Goal: Transaction & Acquisition: Purchase product/service

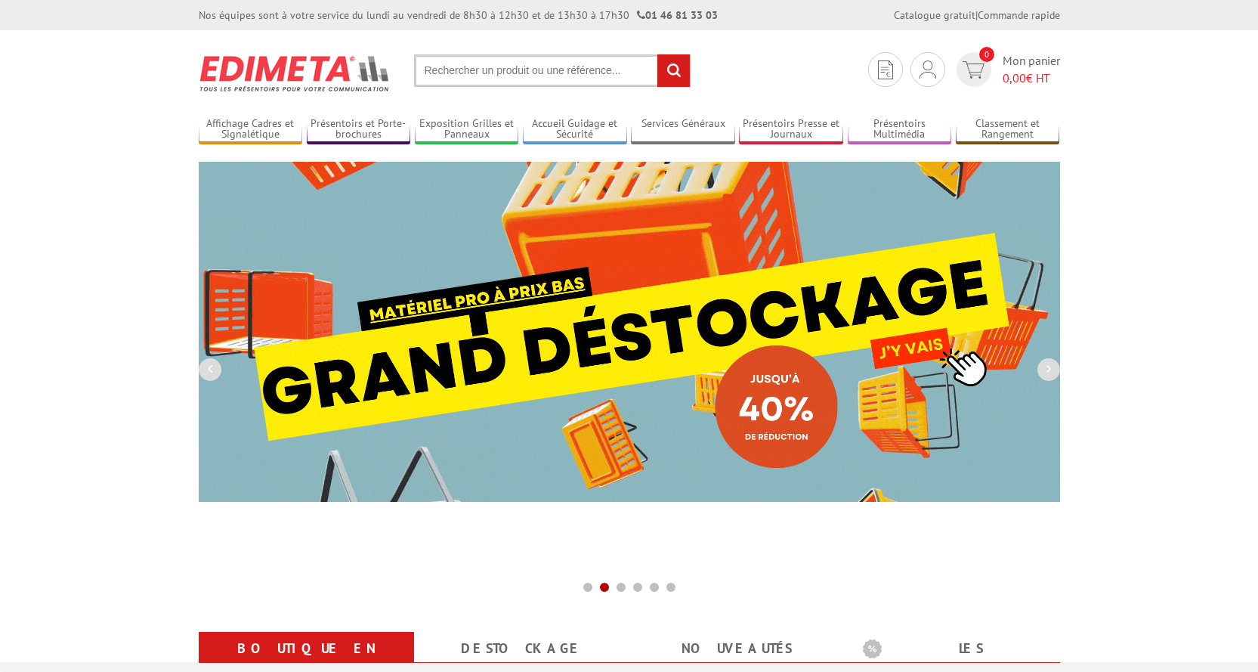
click at [445, 71] on input "text" at bounding box center [552, 70] width 277 height 32
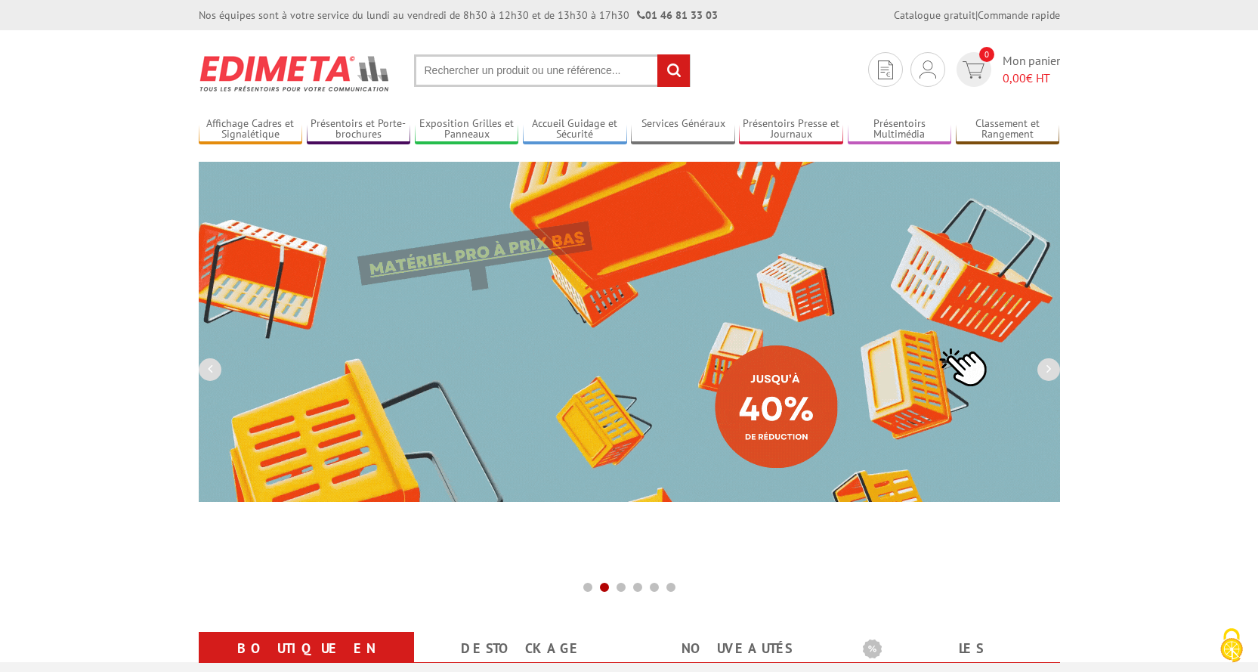
click at [434, 70] on input "text" at bounding box center [552, 70] width 277 height 32
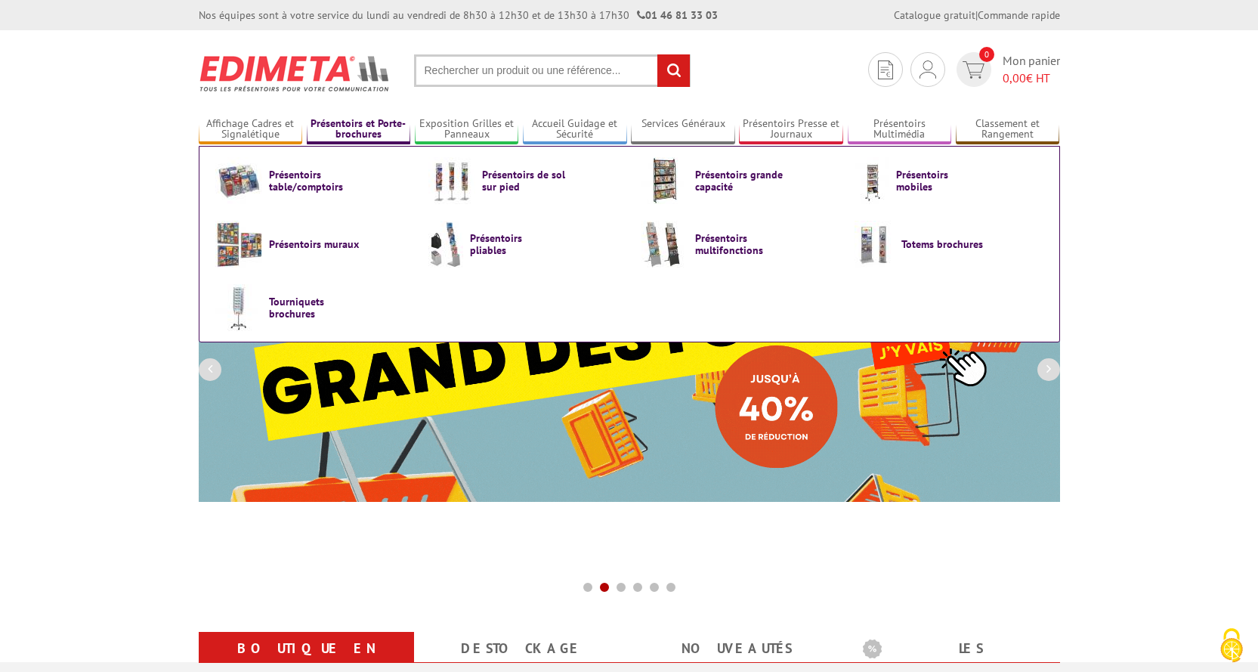
click at [363, 129] on link "Présentoirs et Porte-brochures" at bounding box center [359, 129] width 104 height 25
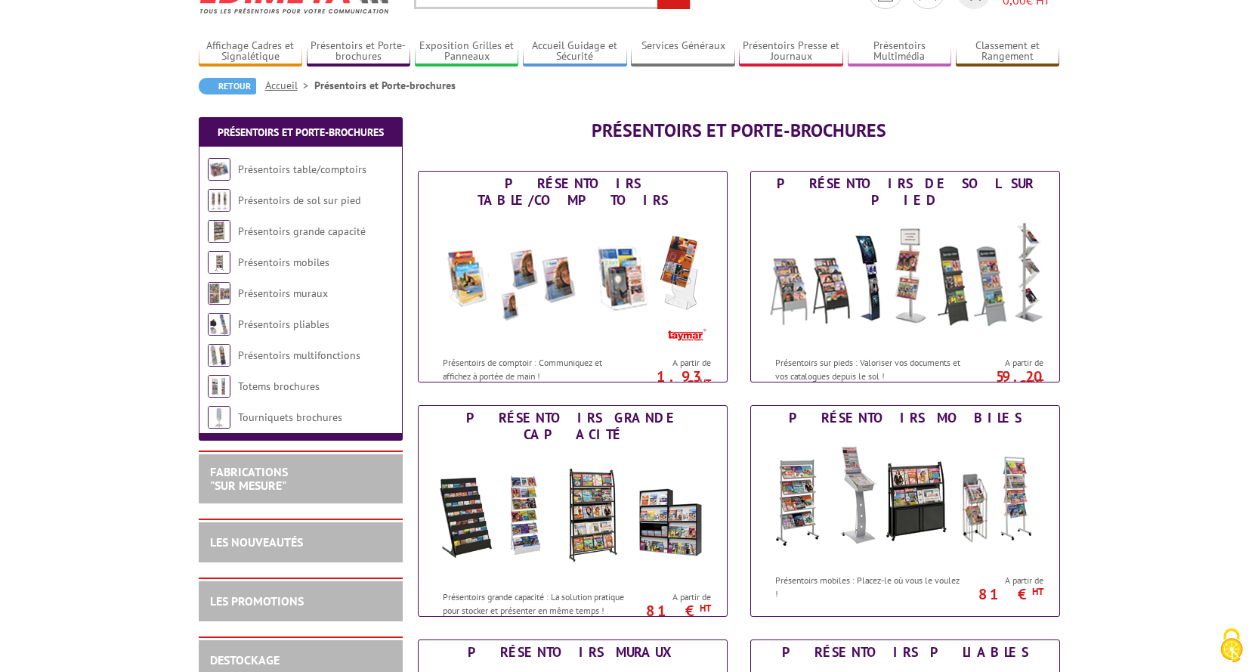
scroll to position [76, 0]
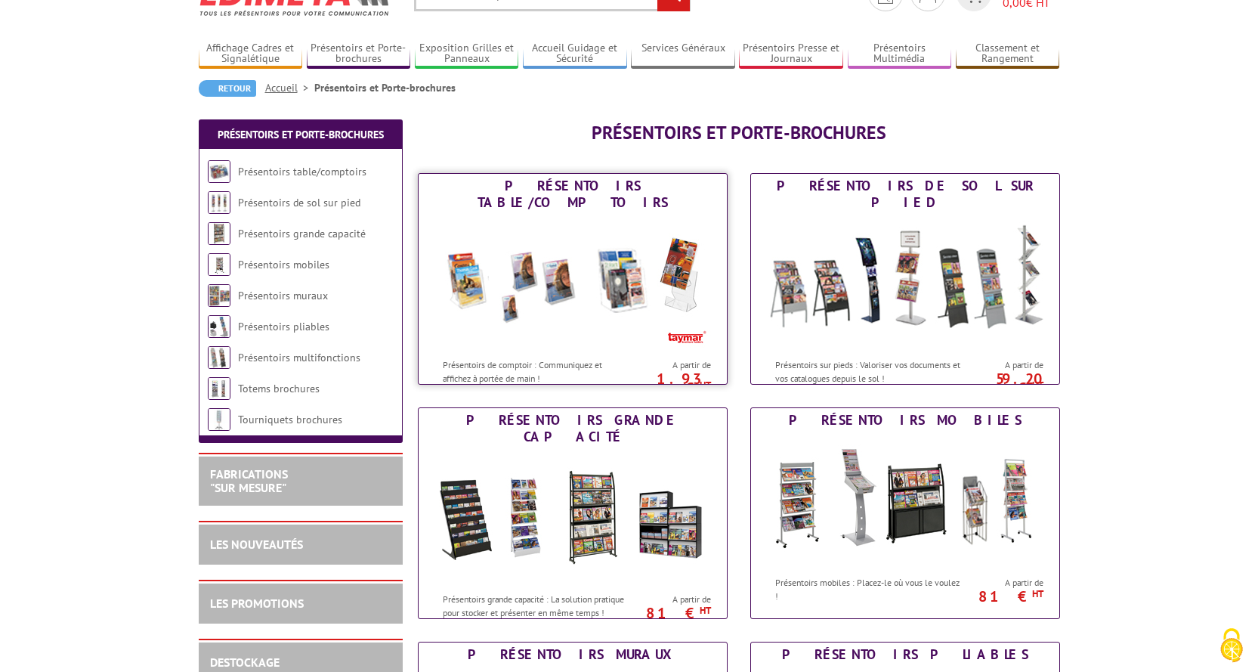
click at [595, 186] on div "Présentoirs table/comptoirs" at bounding box center [572, 194] width 301 height 33
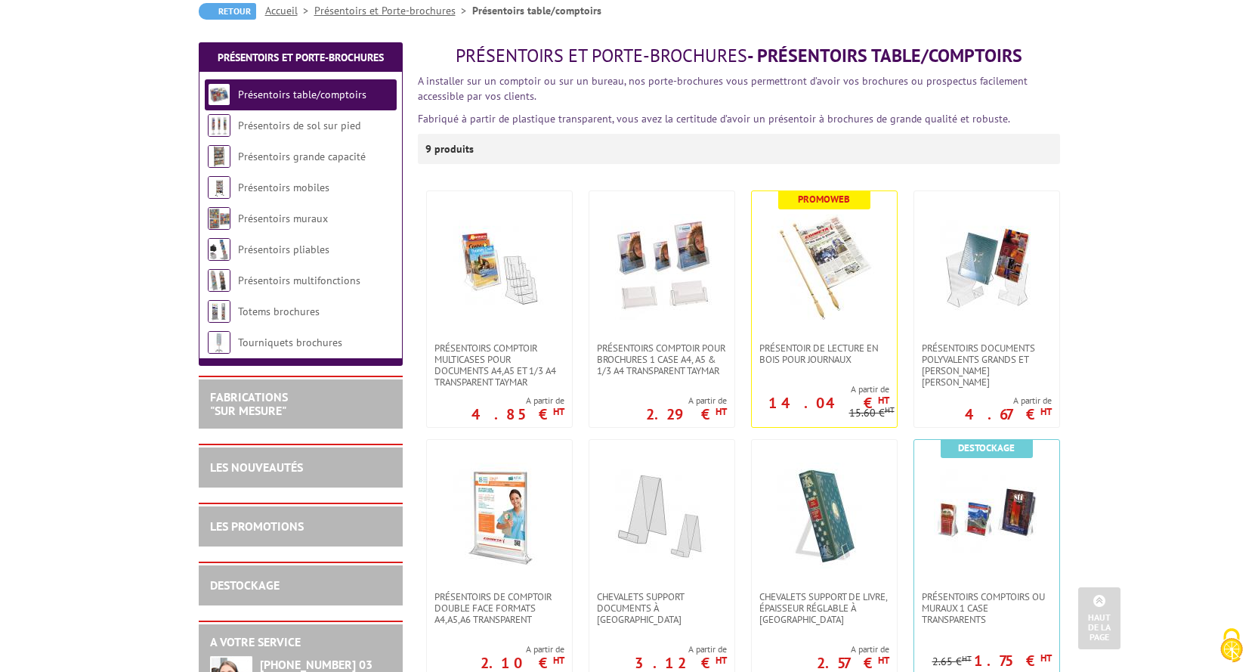
scroll to position [151, 0]
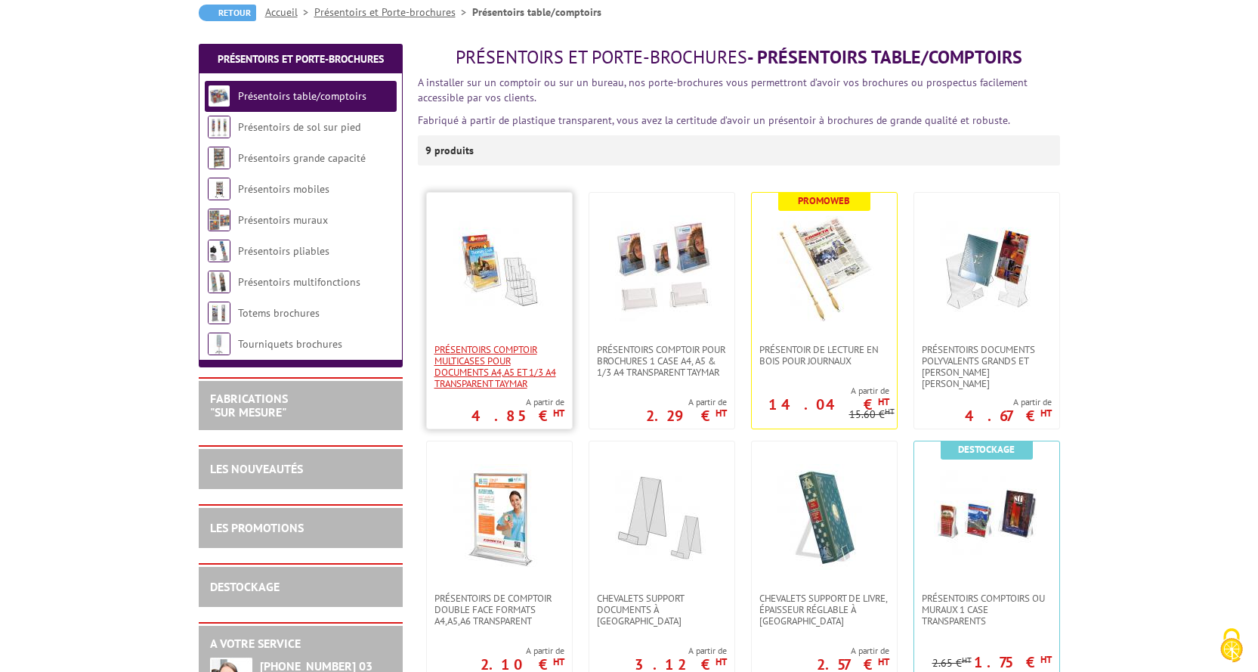
click at [482, 352] on span "Présentoirs comptoir multicases POUR DOCUMENTS A4,A5 ET 1/3 A4 TRANSPARENT TAYM…" at bounding box center [499, 366] width 130 height 45
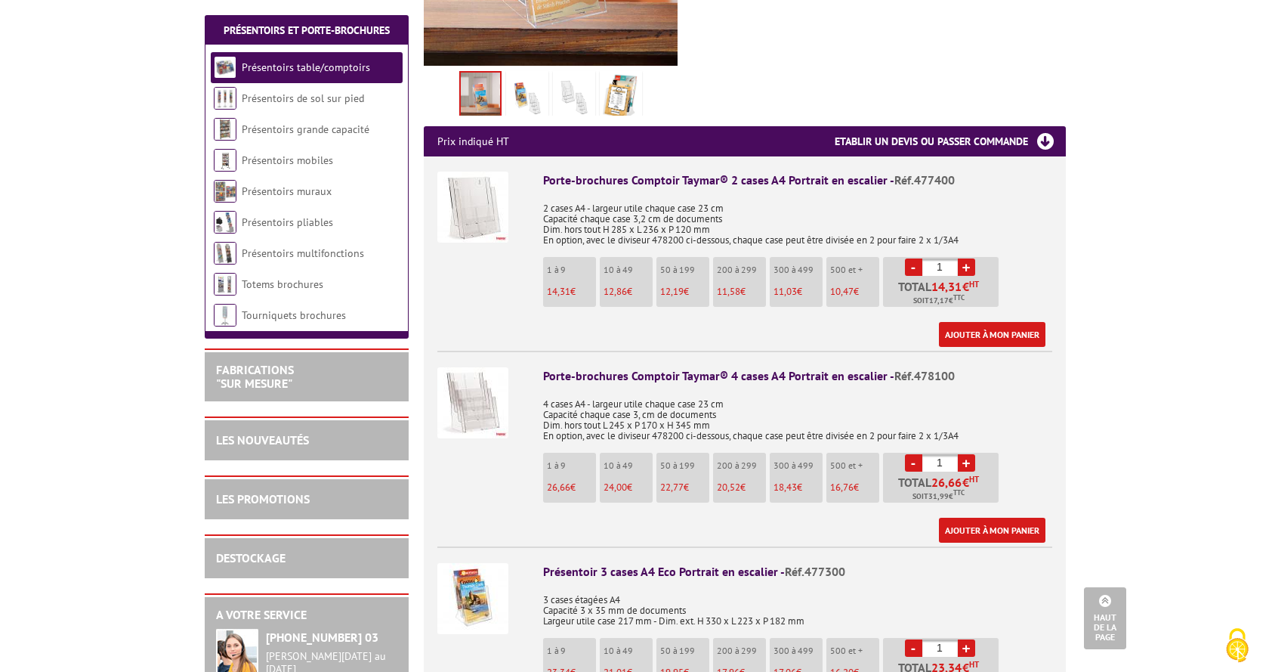
scroll to position [529, 0]
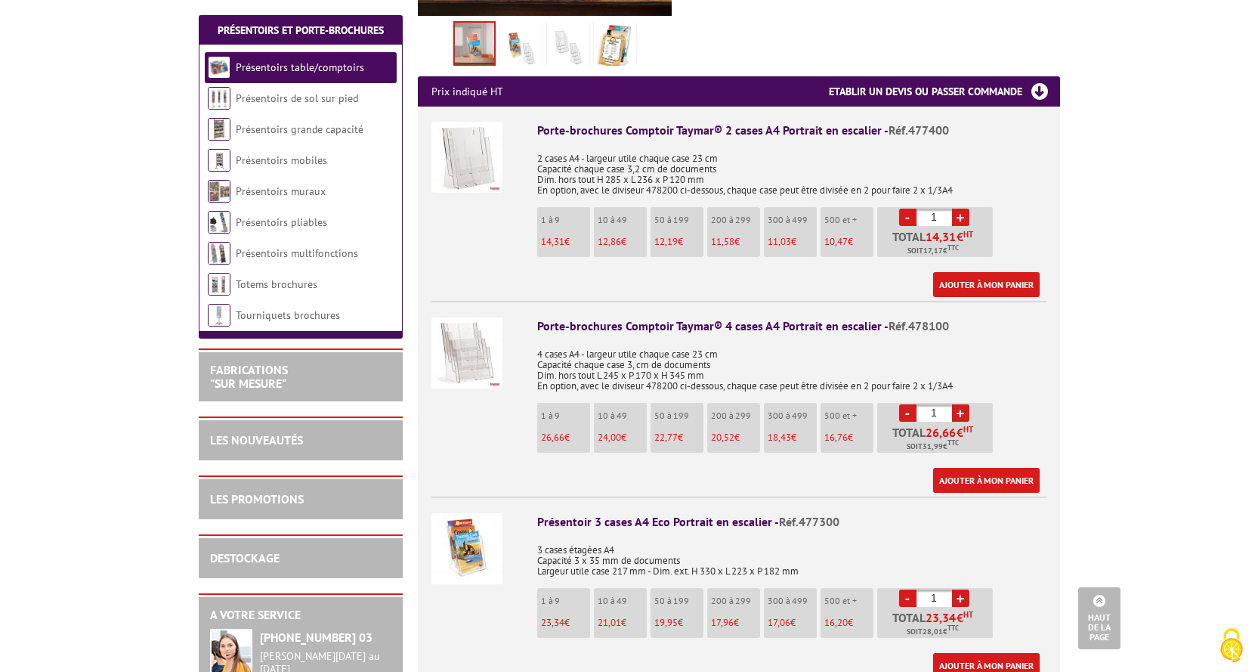
click at [473, 342] on img at bounding box center [466, 352] width 71 height 71
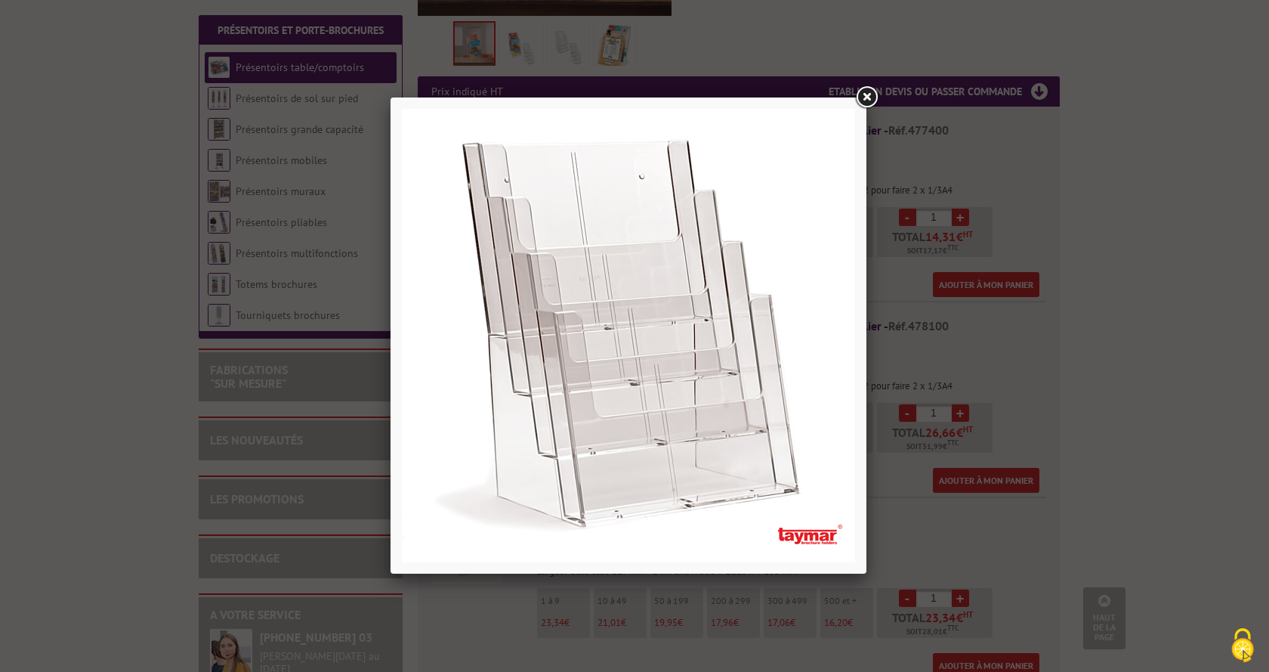
click at [866, 97] on link at bounding box center [866, 97] width 27 height 27
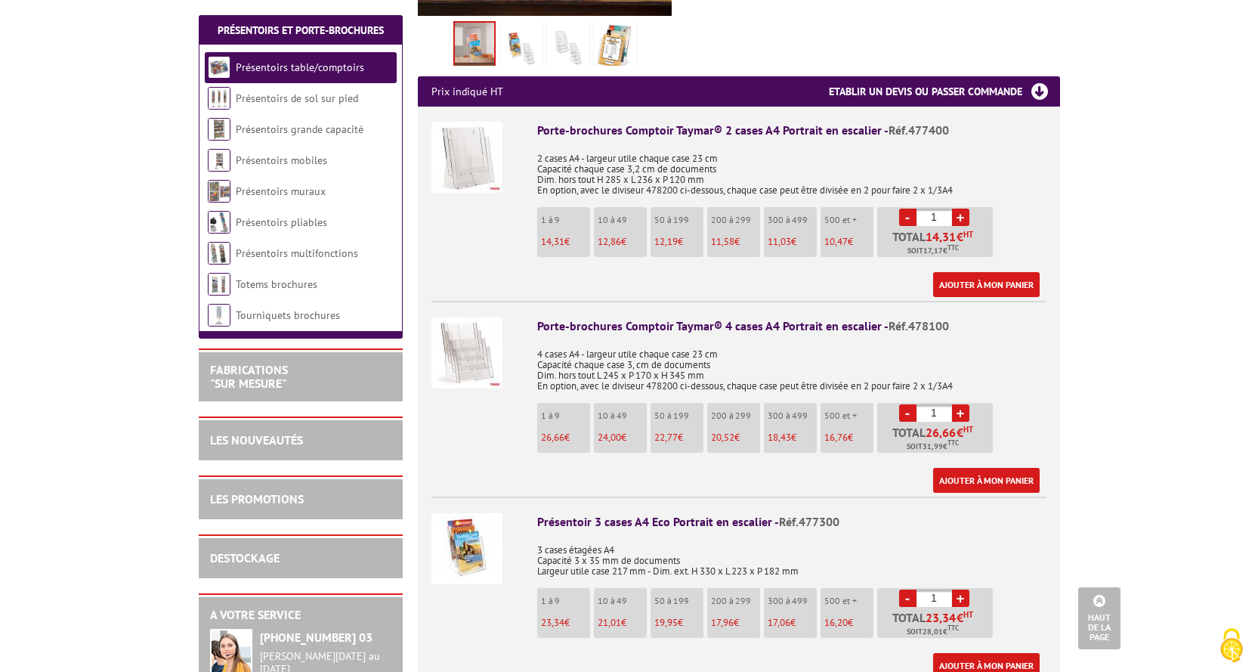
click at [958, 404] on link "+" at bounding box center [960, 412] width 17 height 17
type input "4"
click at [972, 468] on link "Ajouter à mon panier" at bounding box center [986, 480] width 107 height 25
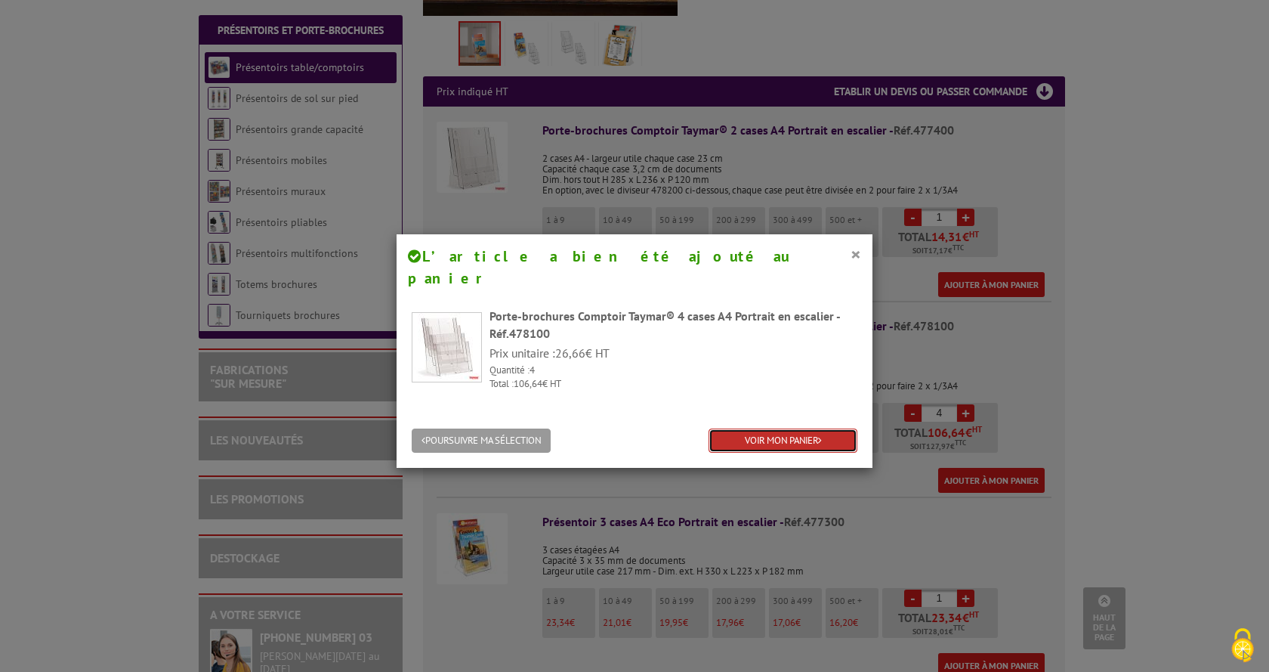
click at [772, 428] on link "VOIR MON PANIER" at bounding box center [783, 440] width 149 height 25
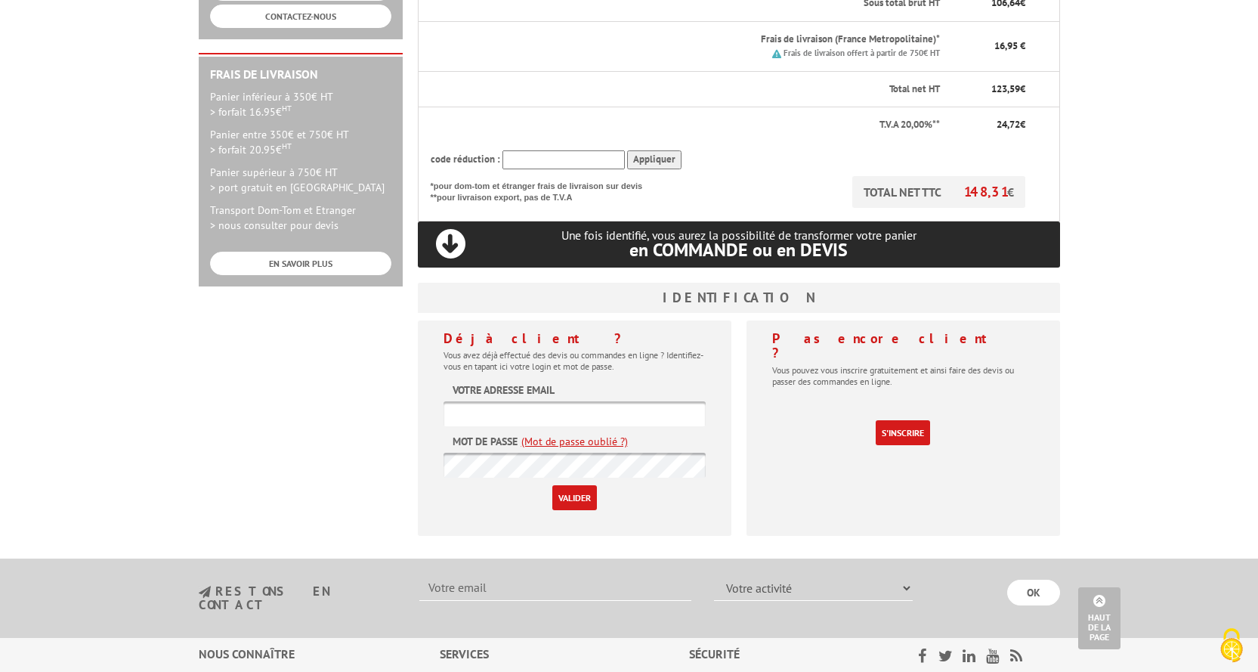
scroll to position [375, 0]
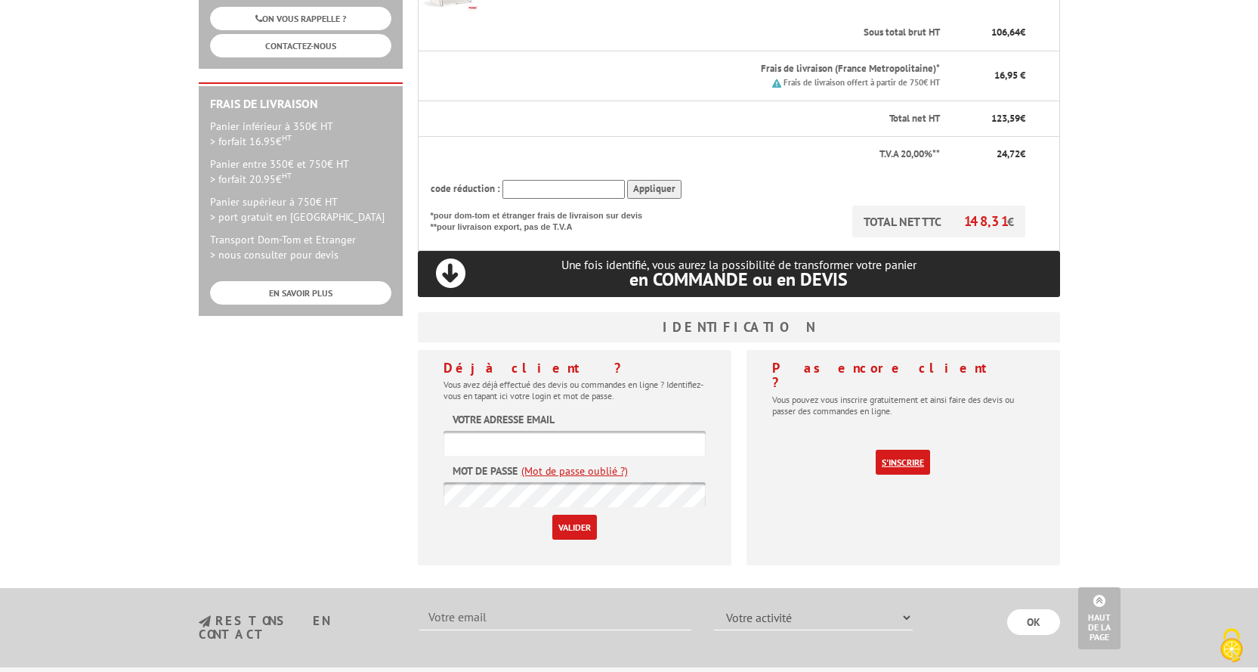
click at [909, 450] on link "S'inscrire" at bounding box center [903, 462] width 54 height 25
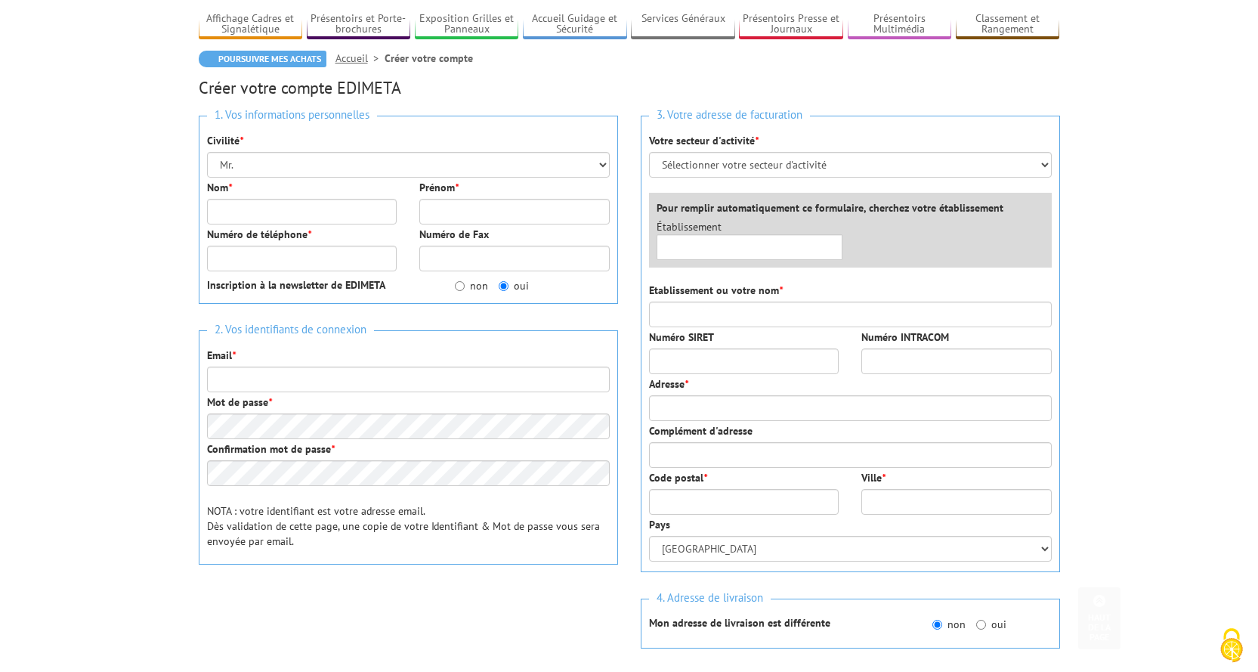
scroll to position [76, 0]
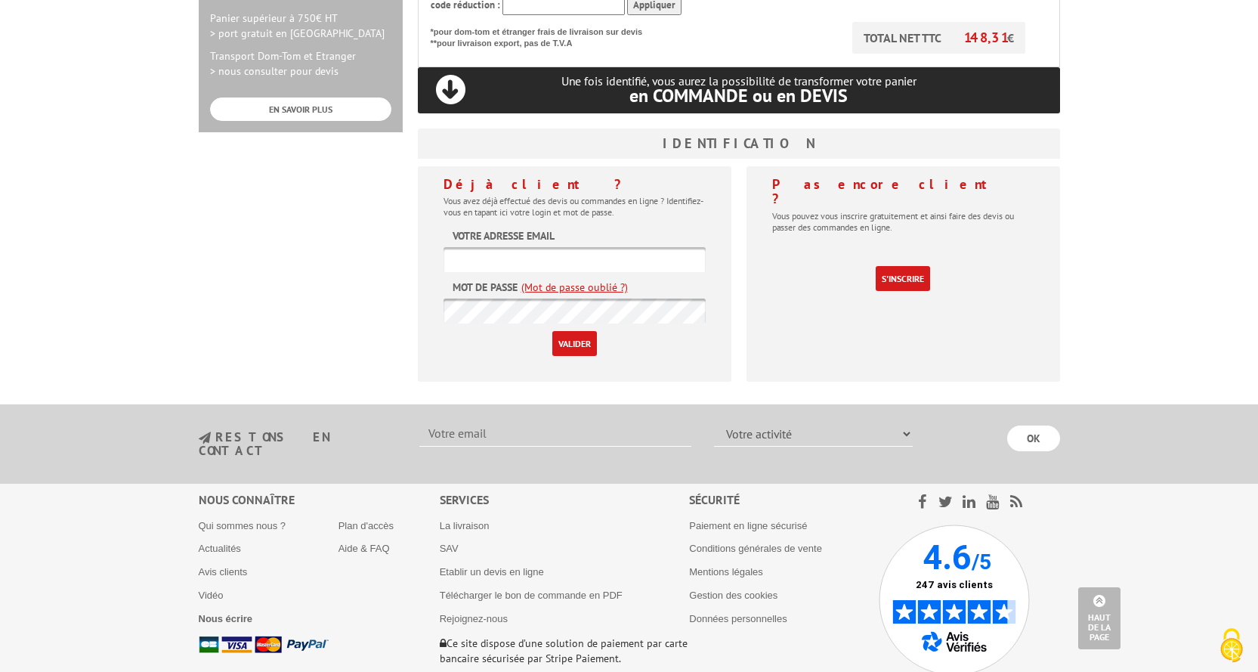
scroll to position [451, 0]
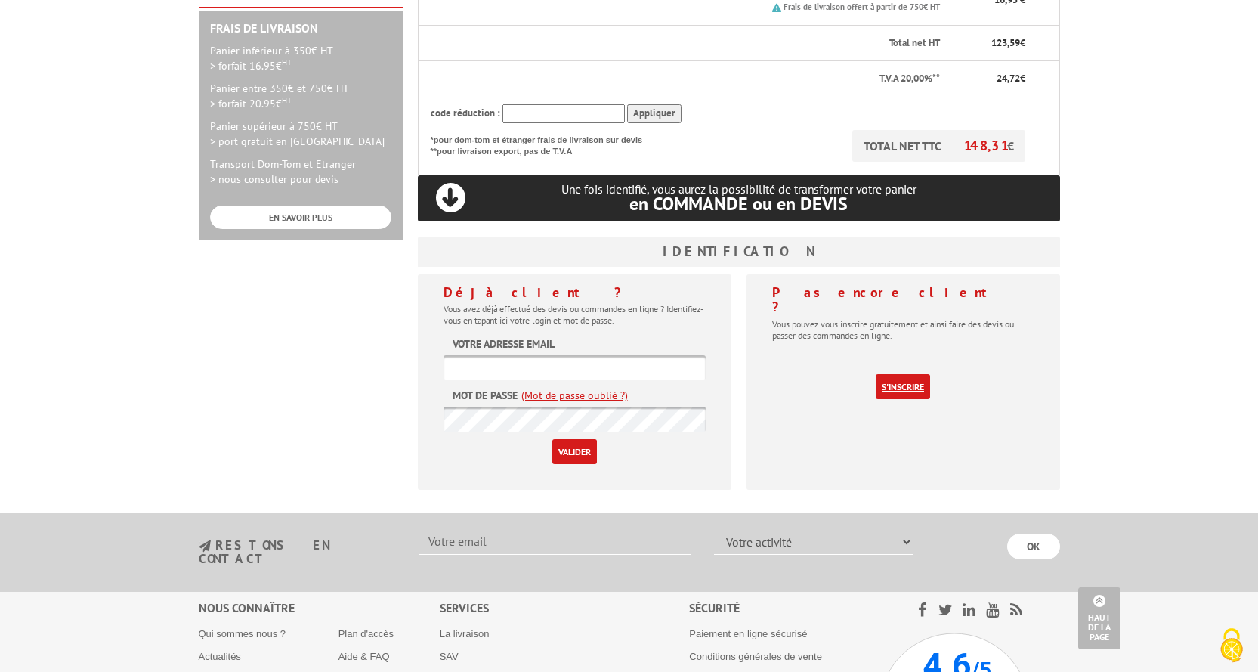
click at [900, 374] on link "S'inscrire" at bounding box center [903, 386] width 54 height 25
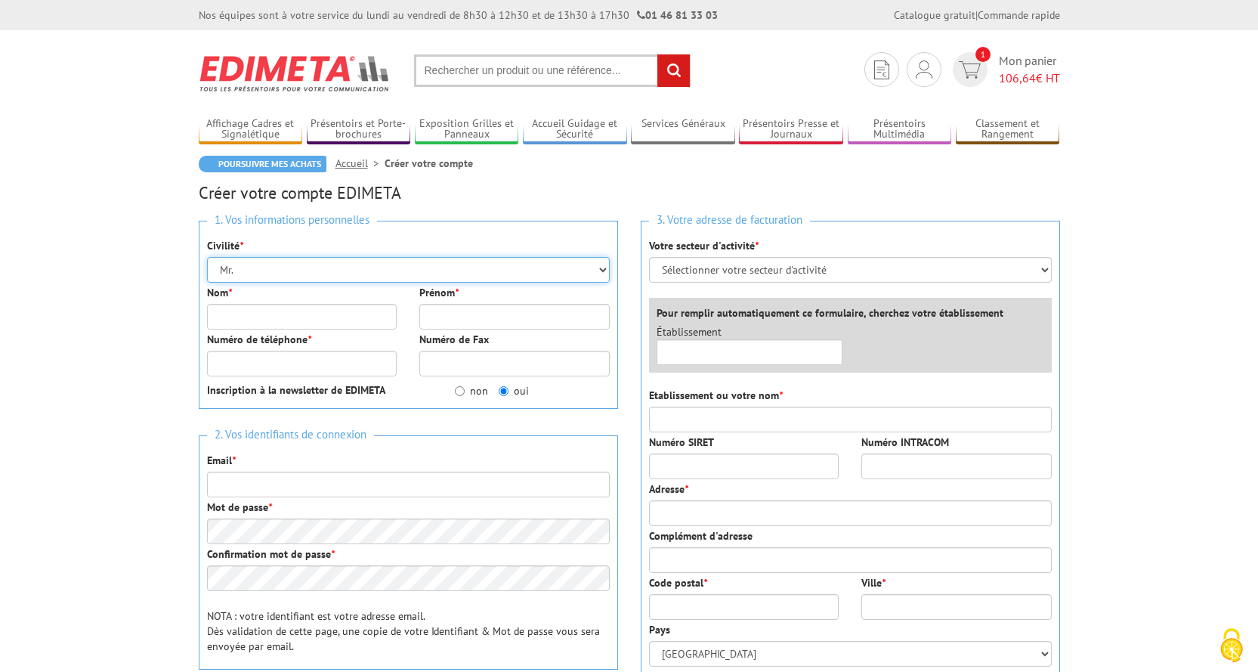
click at [601, 267] on select "Mr. Mme. Mlle." at bounding box center [408, 270] width 403 height 26
select select "Mme."
click at [207, 257] on select "Mr. Mme. Mlle." at bounding box center [408, 270] width 403 height 26
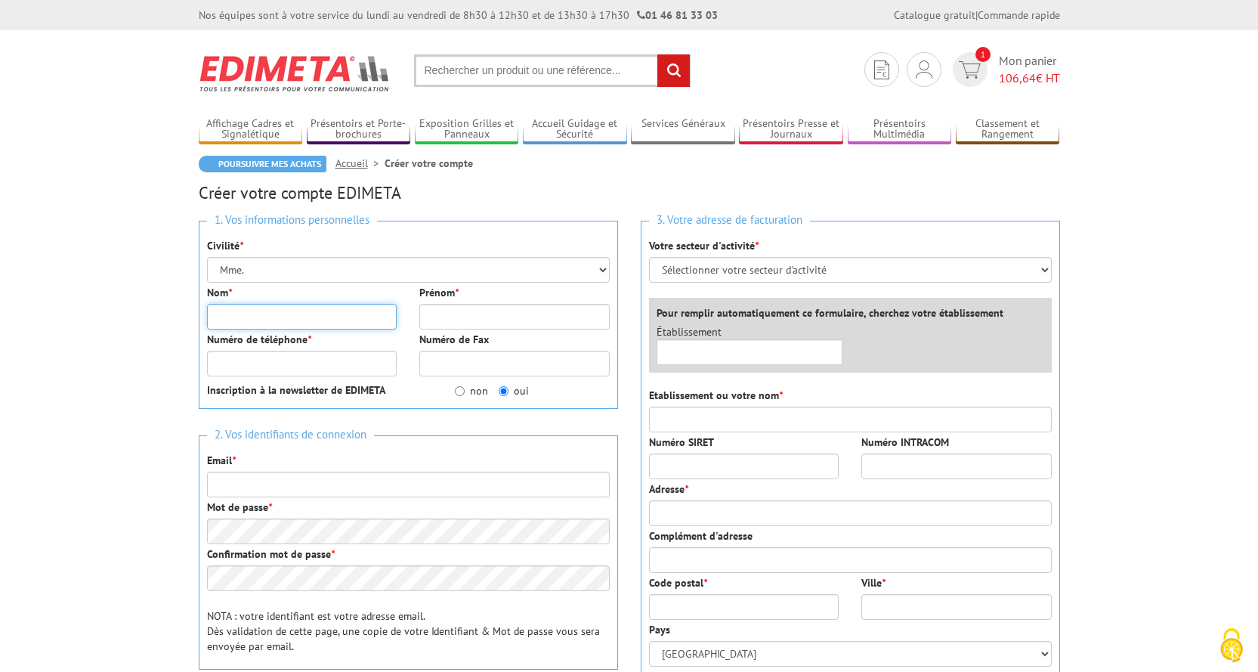
click at [231, 314] on input "Nom *" at bounding box center [302, 317] width 190 height 26
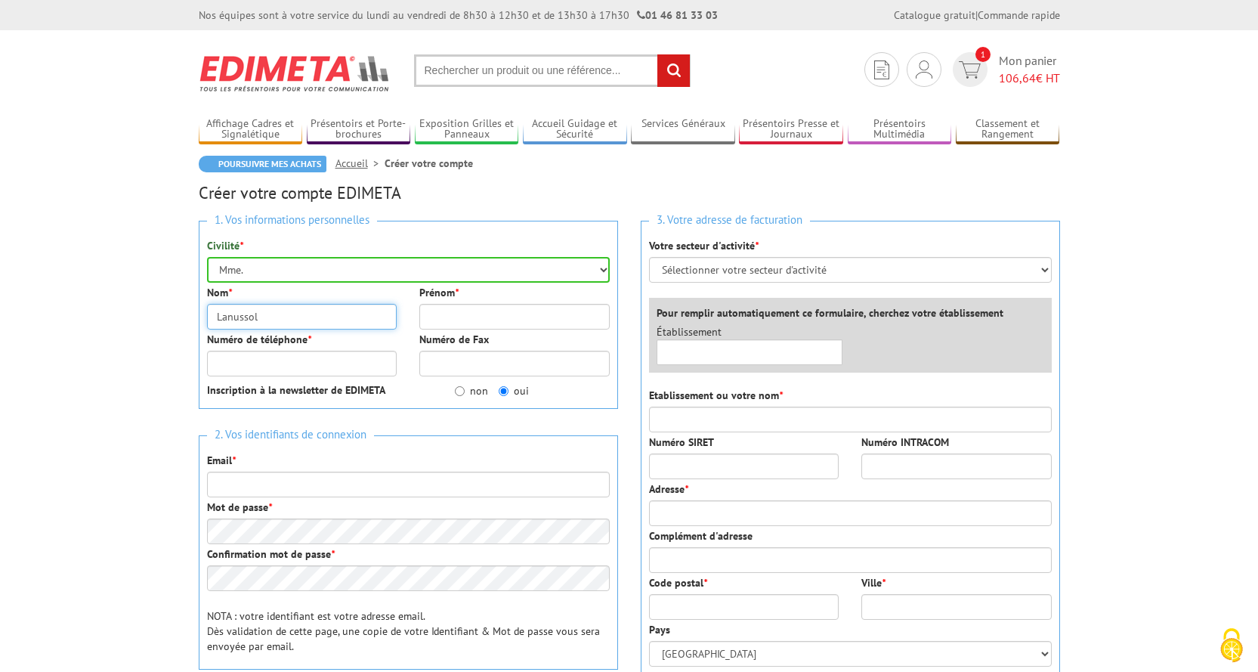
type input "Lanussol"
click at [441, 321] on input "Prénom *" at bounding box center [514, 317] width 190 height 26
type input "[PERSON_NAME]"
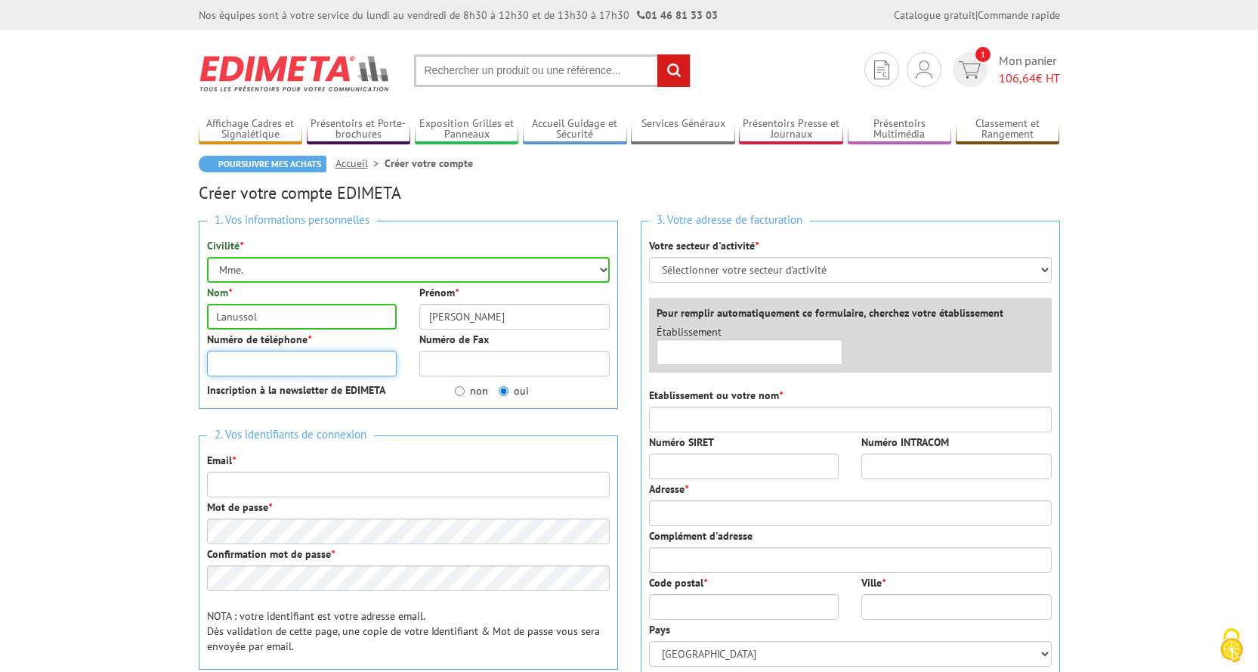
click at [221, 366] on input "Numéro de téléphone *" at bounding box center [302, 364] width 190 height 26
type input "05-61-32-94-68"
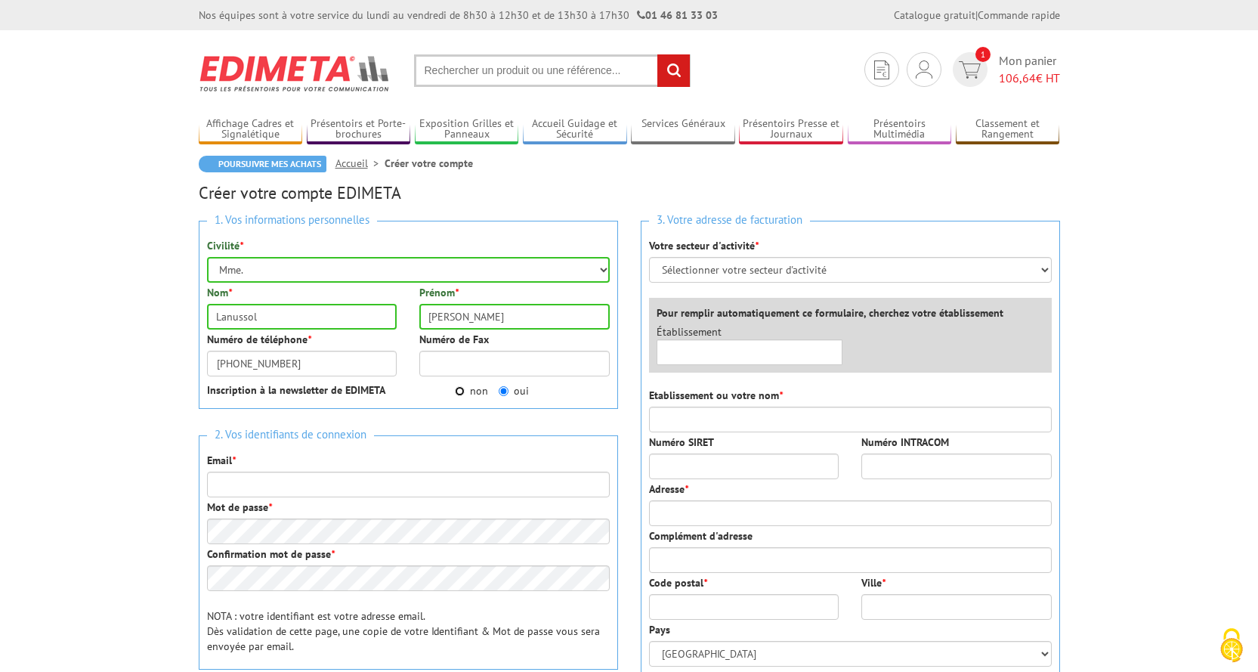
click at [457, 389] on input "non" at bounding box center [460, 391] width 10 height 10
radio input "true"
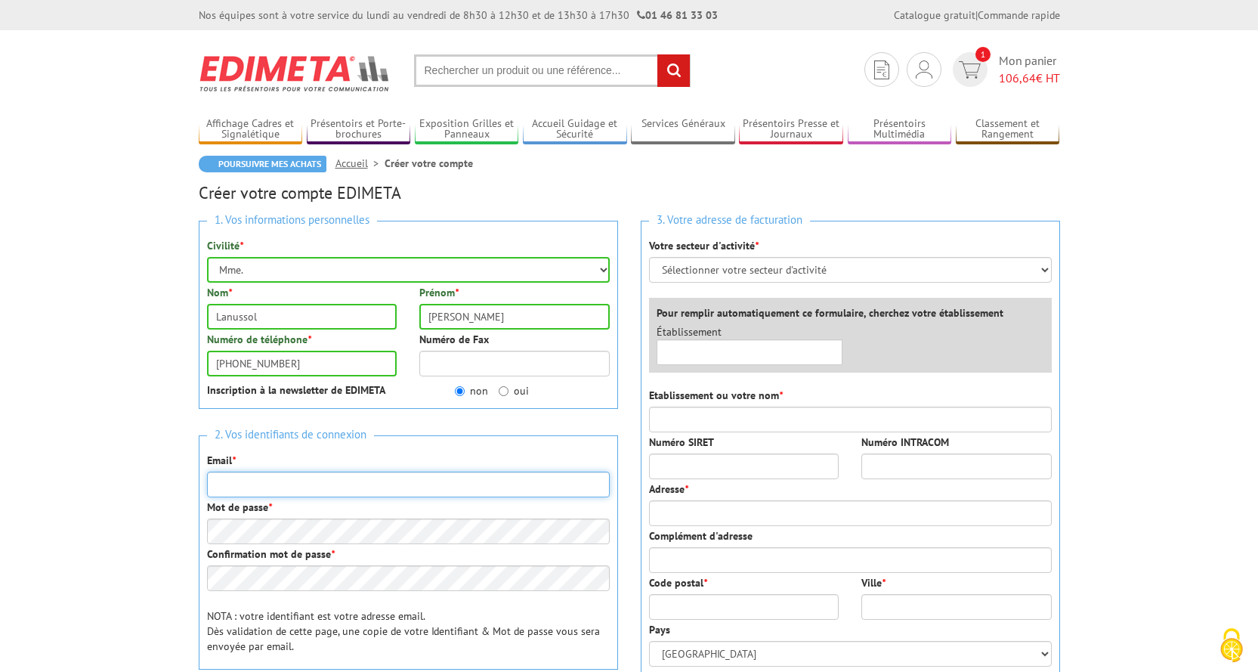
click at [242, 482] on input "Email *" at bounding box center [408, 484] width 403 height 26
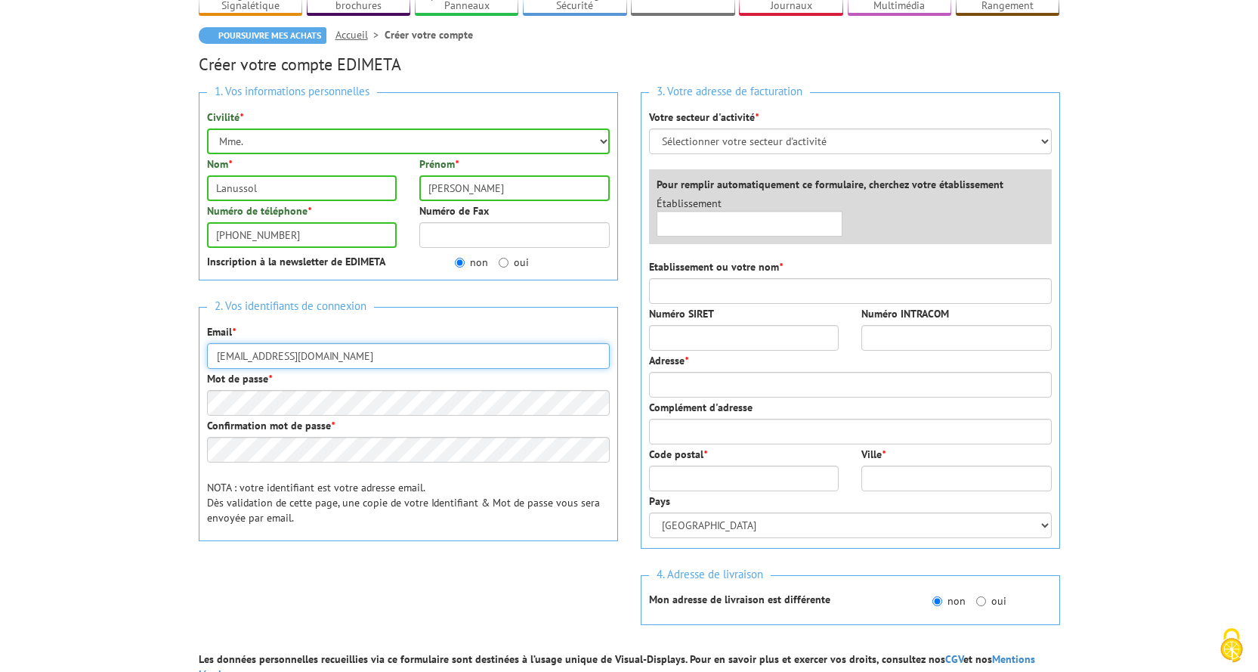
scroll to position [151, 0]
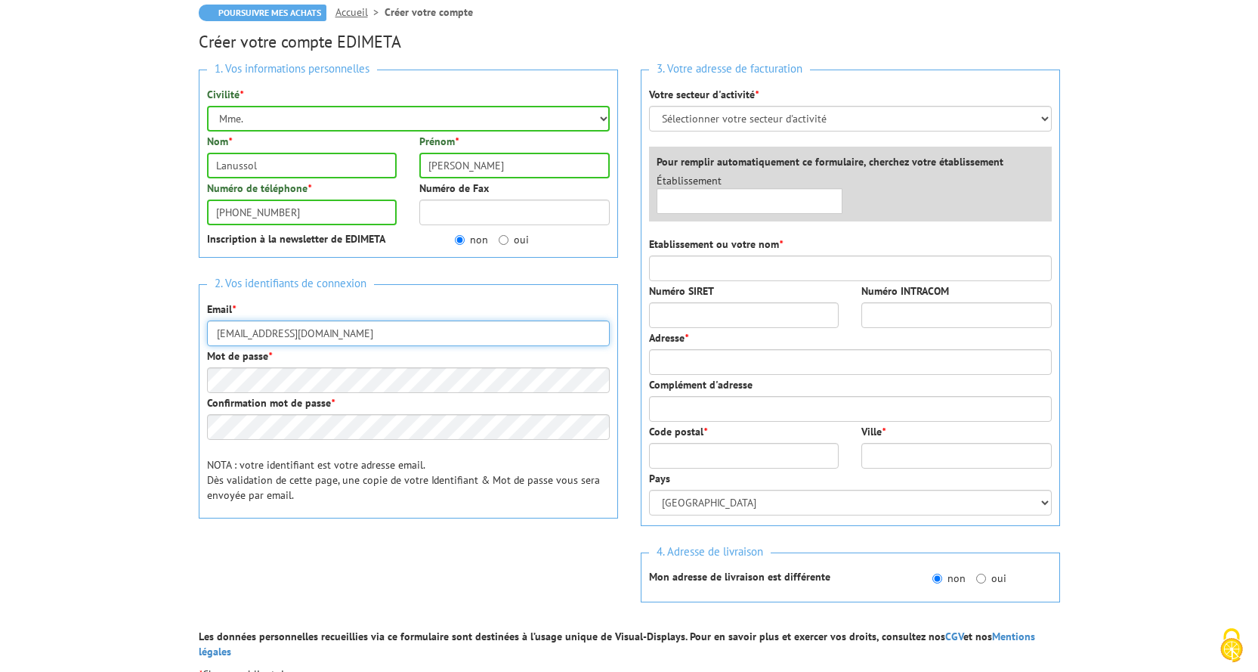
type input "[EMAIL_ADDRESS][DOMAIN_NAME]"
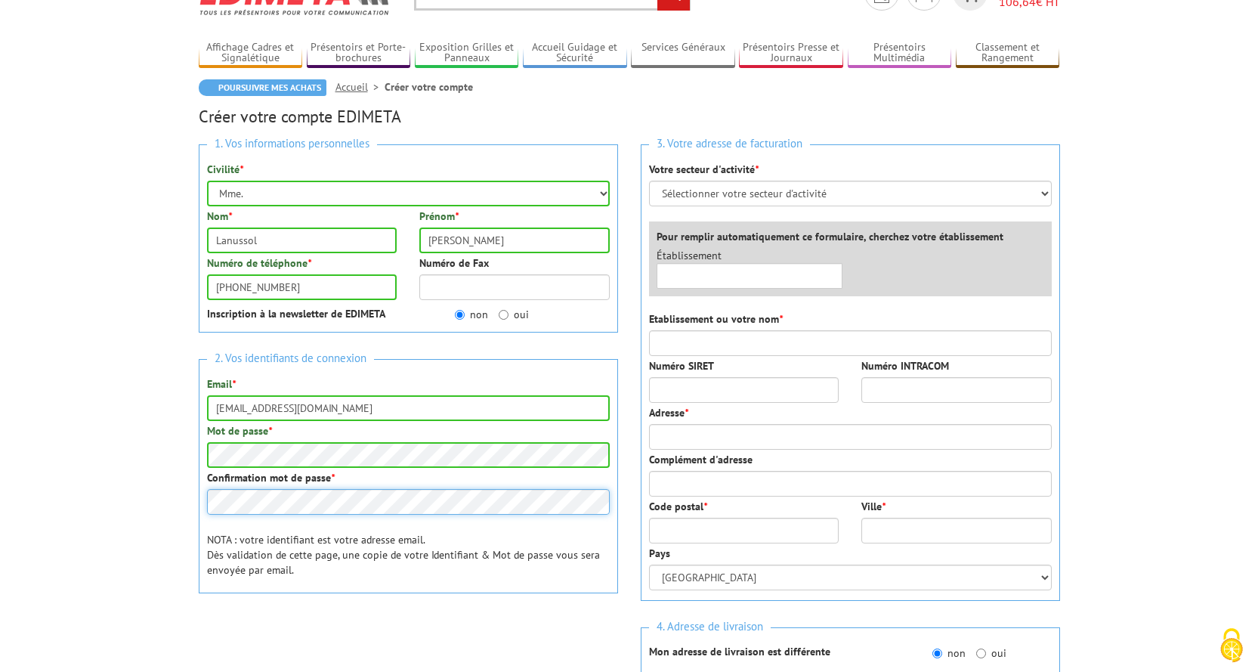
scroll to position [76, 0]
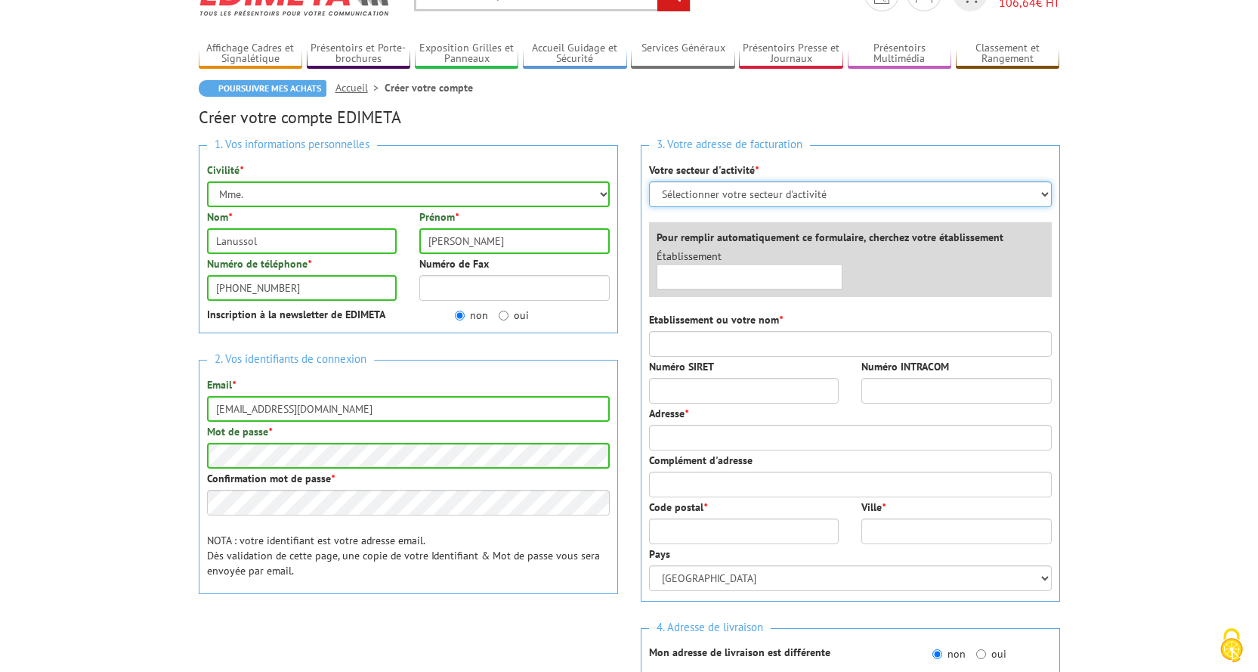
click at [1045, 192] on select "Sélectionner votre secteur d'activité Administrations et collectivités Magasins…" at bounding box center [850, 194] width 403 height 26
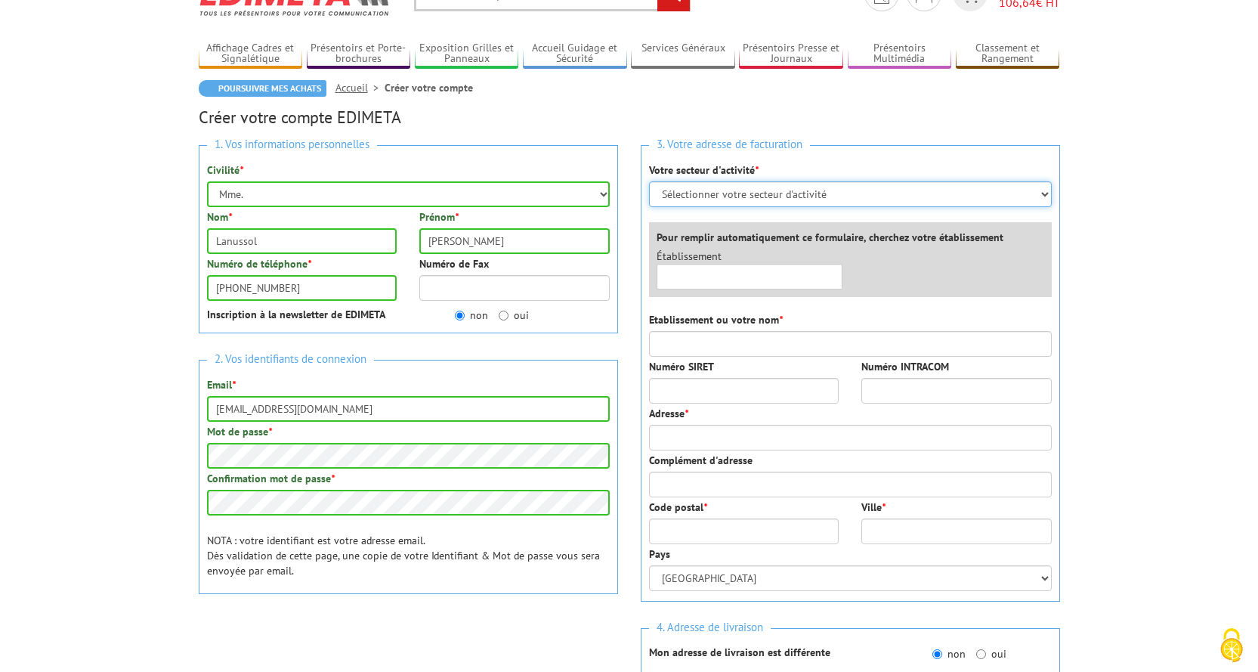
select select "876"
click at [649, 181] on select "Sélectionner votre secteur d'activité Administrations et collectivités Magasins…" at bounding box center [850, 194] width 403 height 26
drag, startPoint x: 674, startPoint y: 285, endPoint x: 700, endPoint y: 280, distance: 27.0
click at [676, 284] on input "text" at bounding box center [750, 277] width 187 height 26
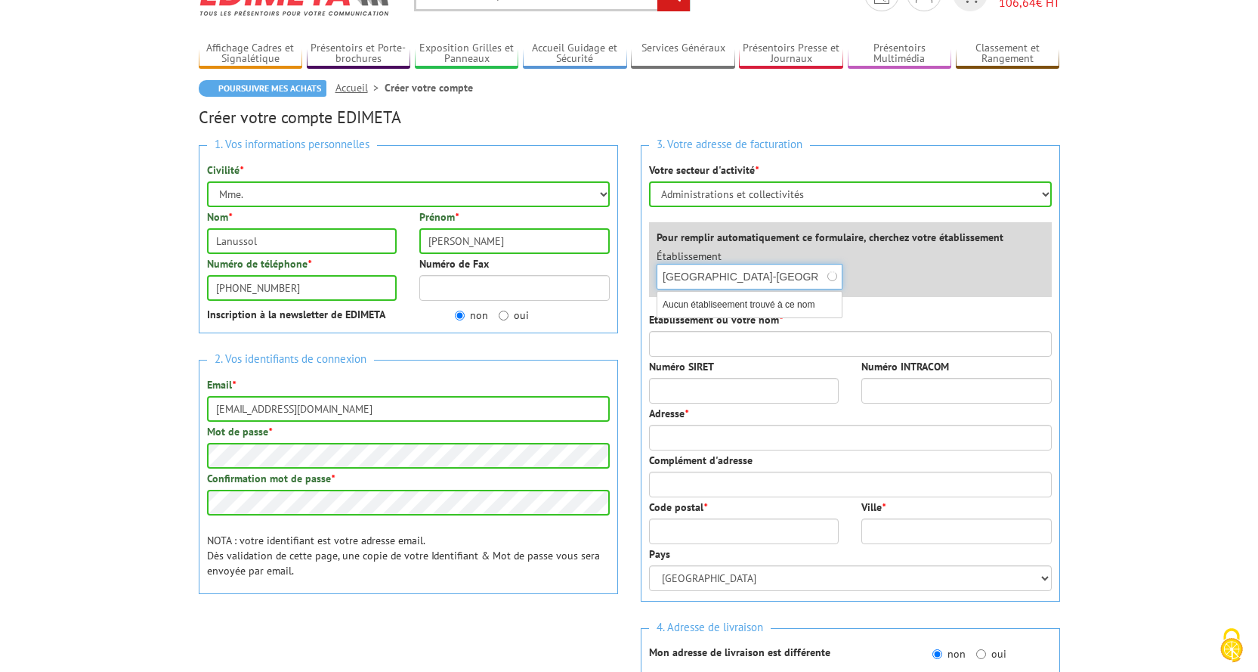
type input "Mairie d'Auzeville-Tolosane"
click at [864, 277] on div "Établissement × Mairie d'Auzeville-Tolosane Aucun établiseement trouvé à ce nom" at bounding box center [854, 273] width 418 height 48
click at [668, 343] on input "Etablissement ou votre nom *" at bounding box center [850, 344] width 403 height 26
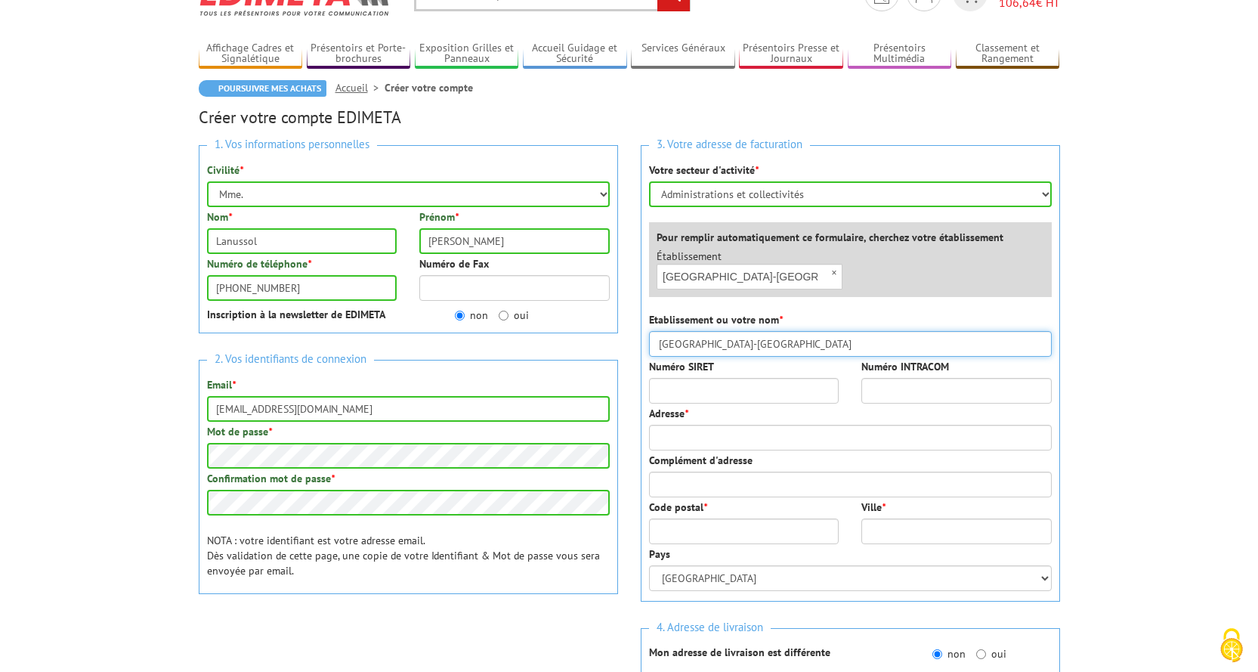
type input "Mairie d'Auzeville-Tolosane"
click at [671, 388] on input "Numéro SIRET" at bounding box center [744, 391] width 190 height 26
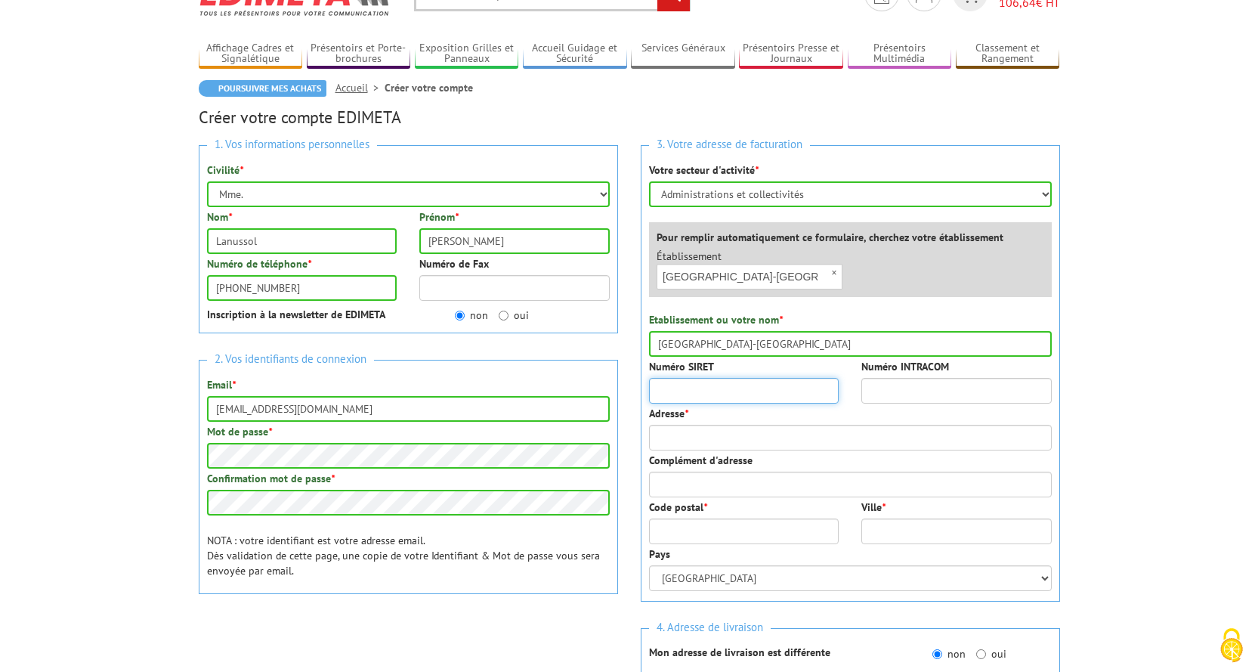
click at [674, 390] on input "Numéro SIRET" at bounding box center [744, 391] width 190 height 26
paste input "SIRET 21310035"
type input "S"
click at [669, 391] on input "Numéro SIRET" at bounding box center [744, 391] width 190 height 26
type input "21310035700010"
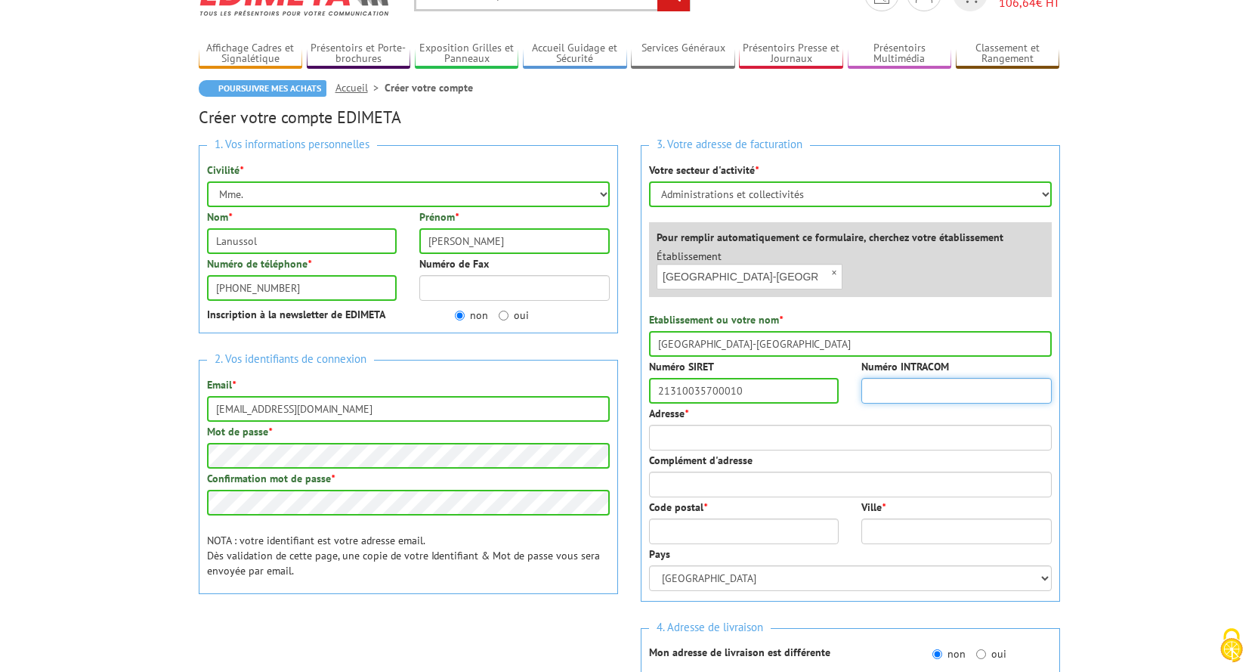
click at [870, 391] on input "Numéro INTRACOM" at bounding box center [956, 391] width 190 height 26
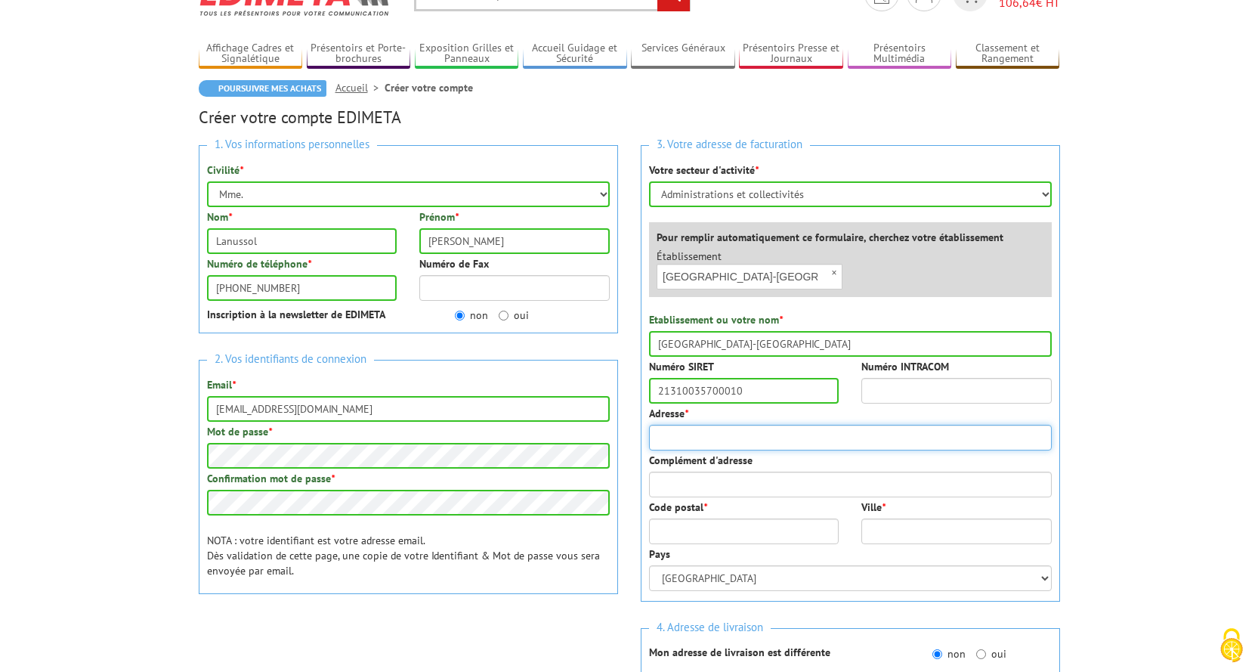
click at [683, 439] on input "Adresse *" at bounding box center [850, 438] width 403 height 26
type input "8, allée de la Durante"
type input "31320"
type input "Auzeville-Tolosane"
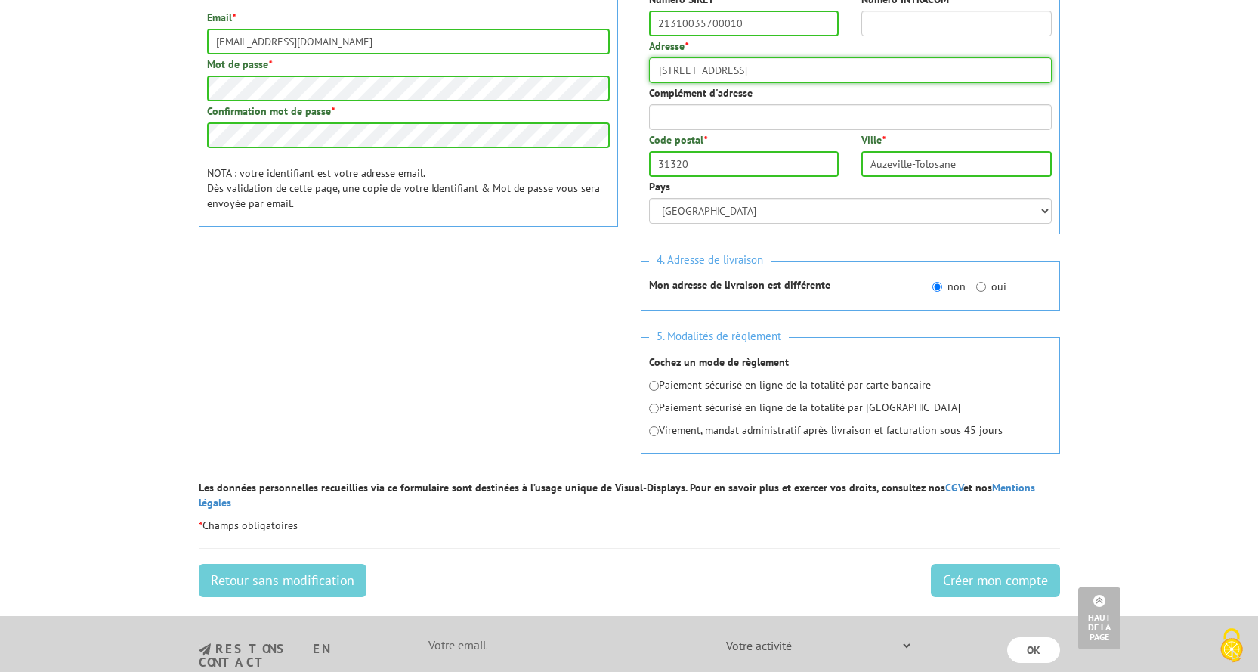
scroll to position [453, 0]
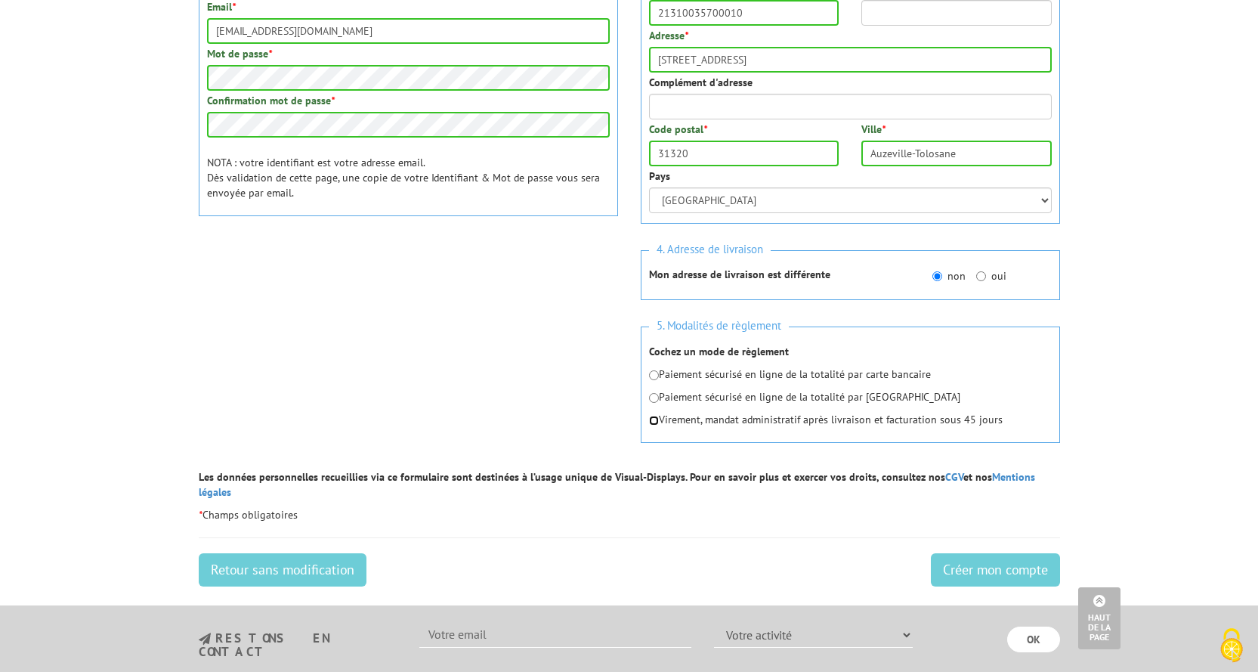
click at [653, 422] on input "radio" at bounding box center [654, 421] width 10 height 10
radio input "true"
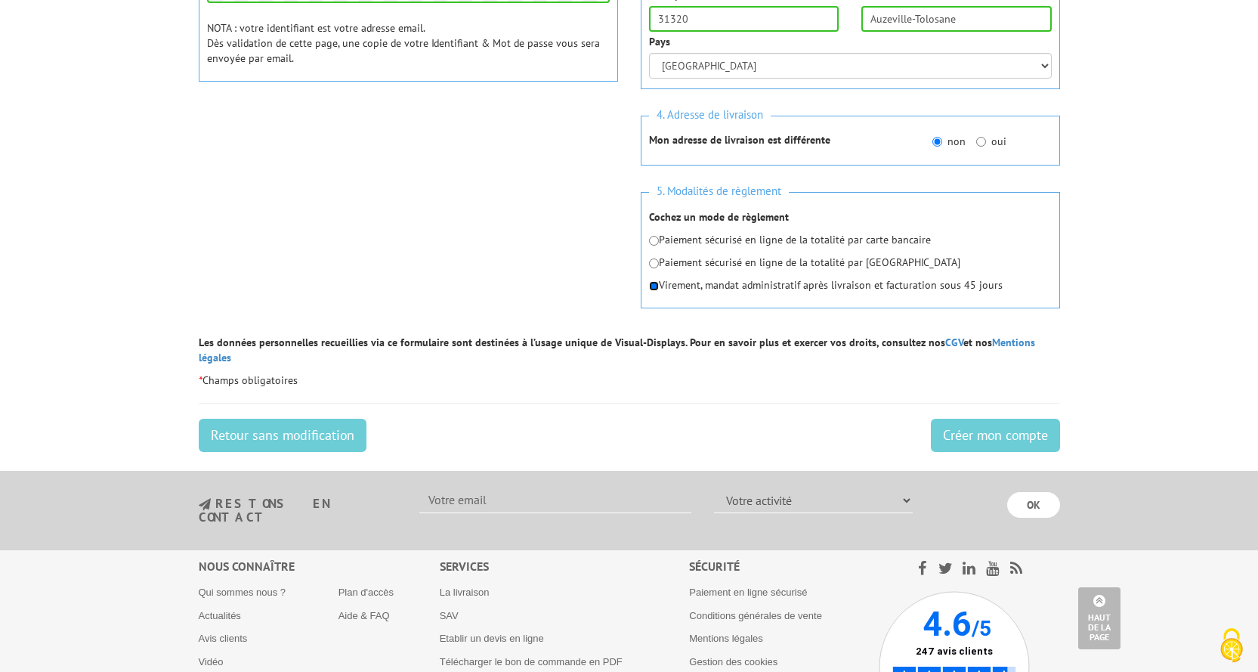
scroll to position [604, 0]
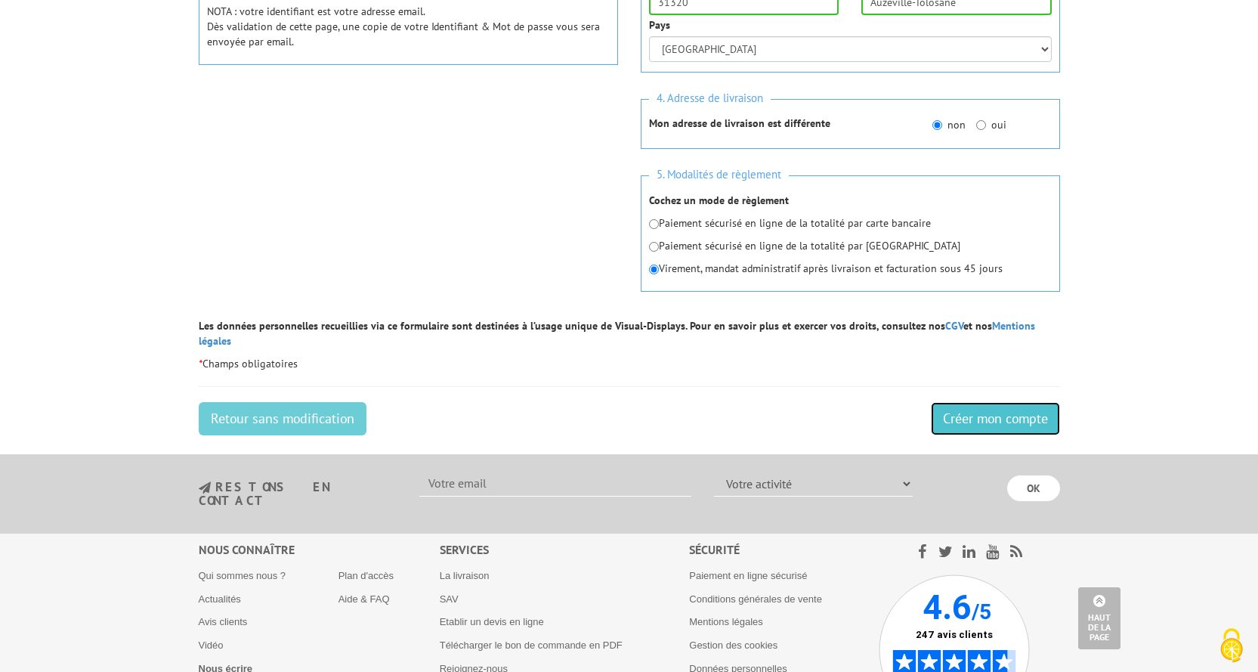
click at [1007, 405] on input "Créer mon compte" at bounding box center [995, 418] width 129 height 33
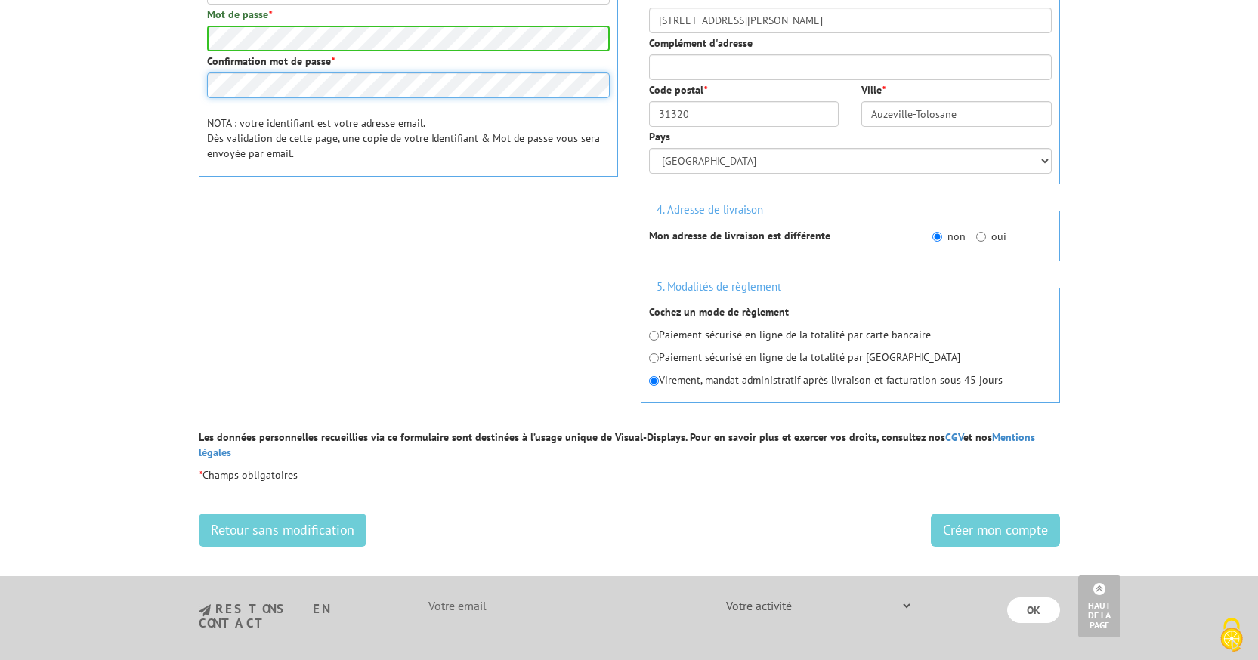
scroll to position [529, 0]
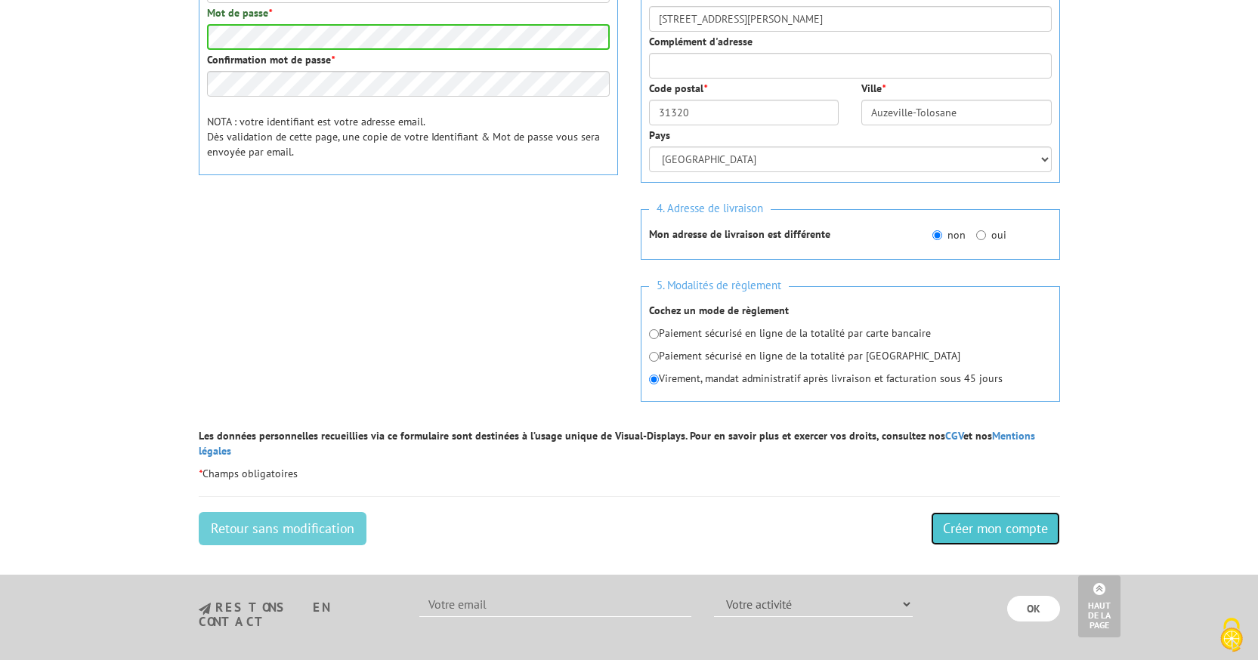
click at [978, 512] on input "Créer mon compte" at bounding box center [995, 528] width 129 height 33
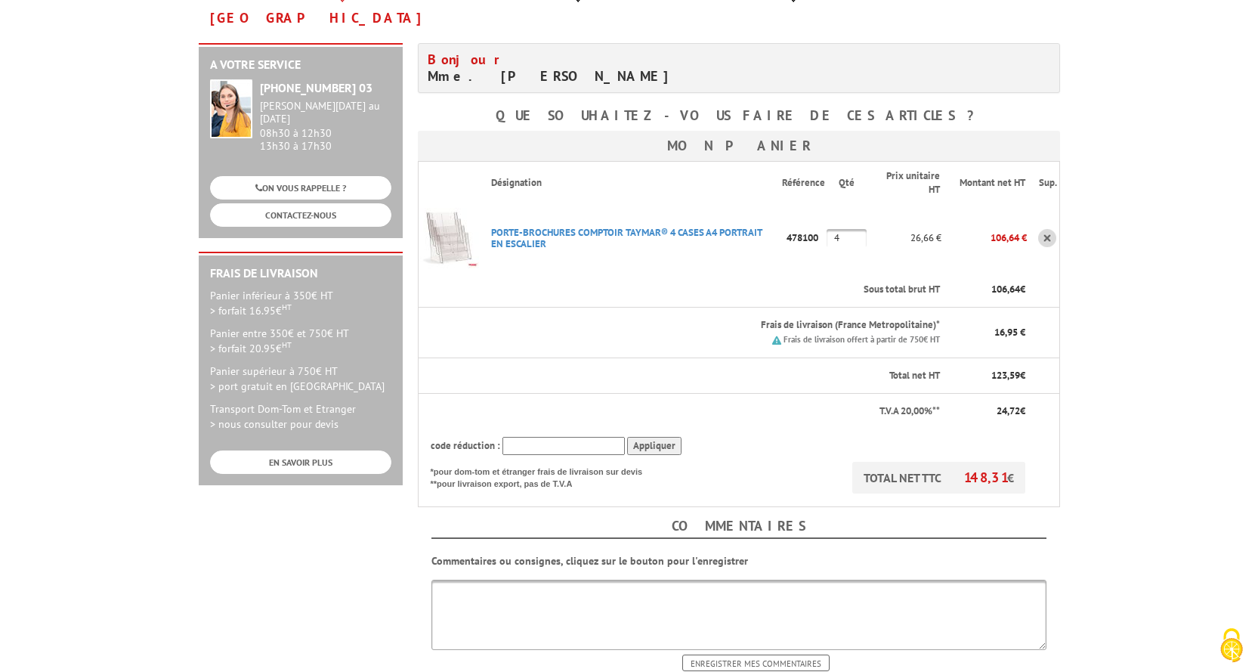
scroll to position [302, 0]
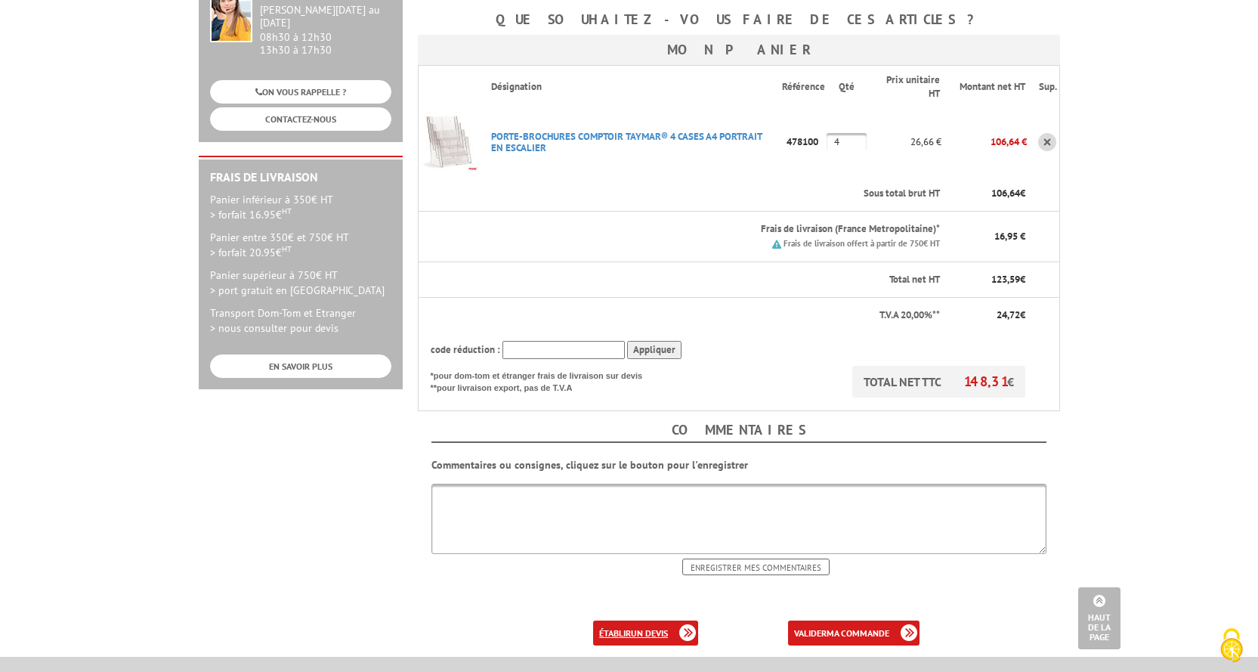
click at [632, 627] on b "un devis" at bounding box center [649, 632] width 37 height 11
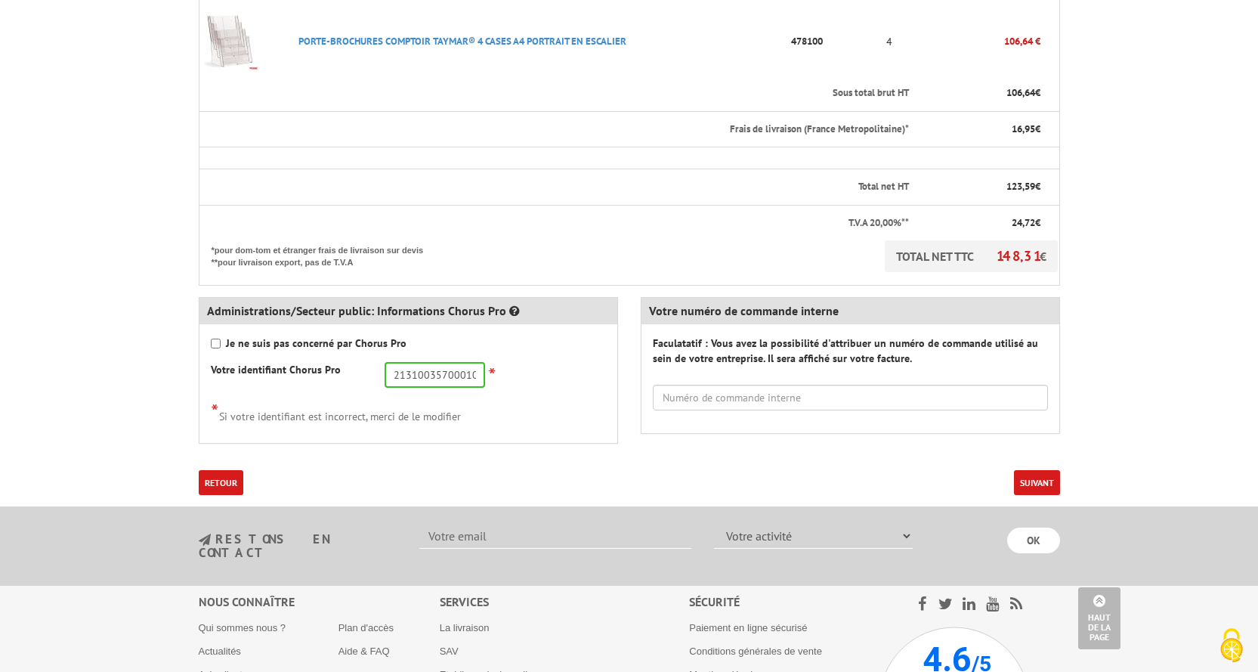
scroll to position [453, 0]
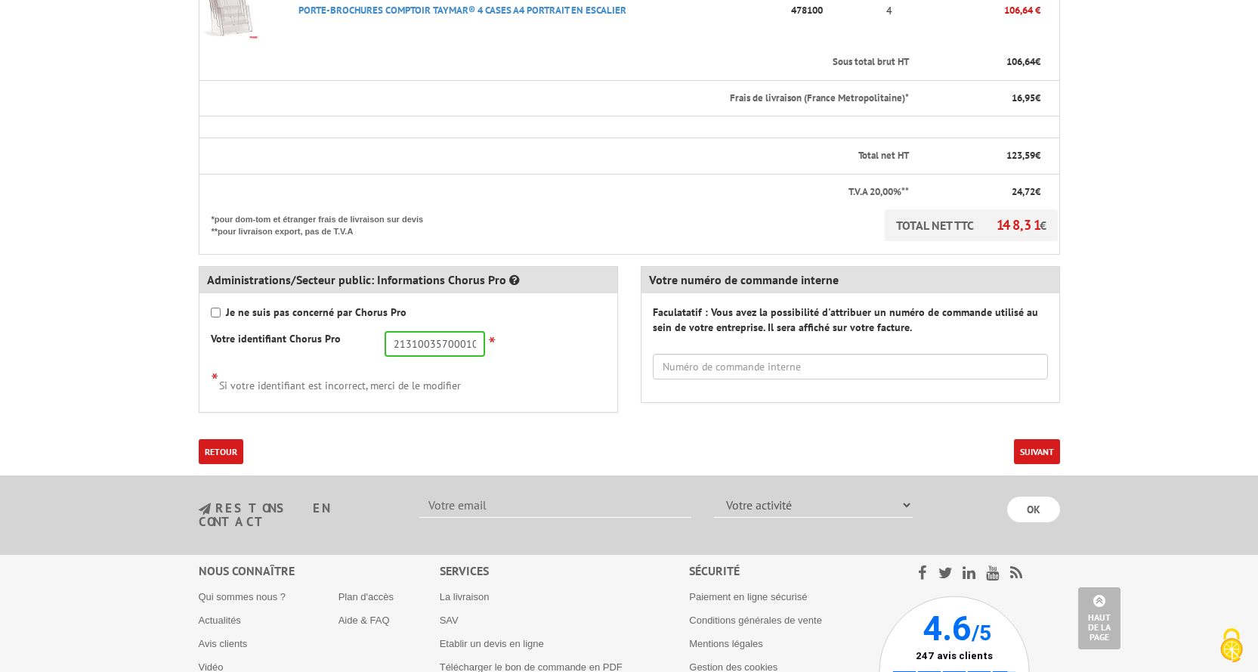
click at [1035, 446] on button "Suivant" at bounding box center [1037, 451] width 46 height 25
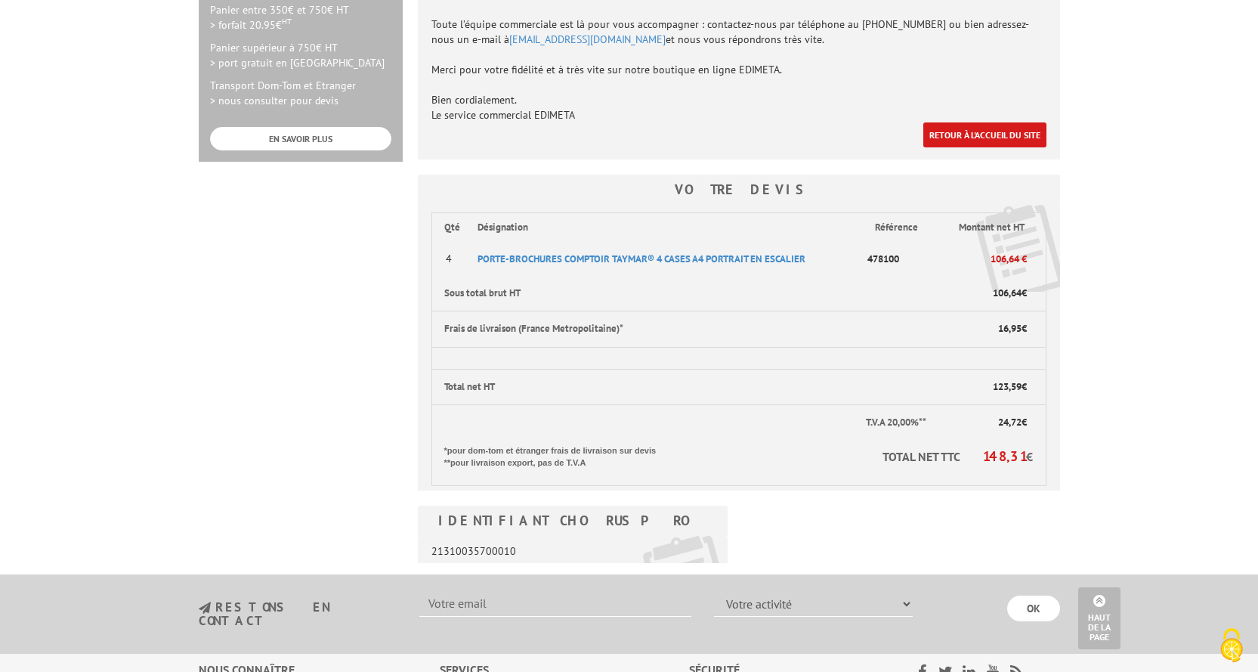
scroll to position [529, 0]
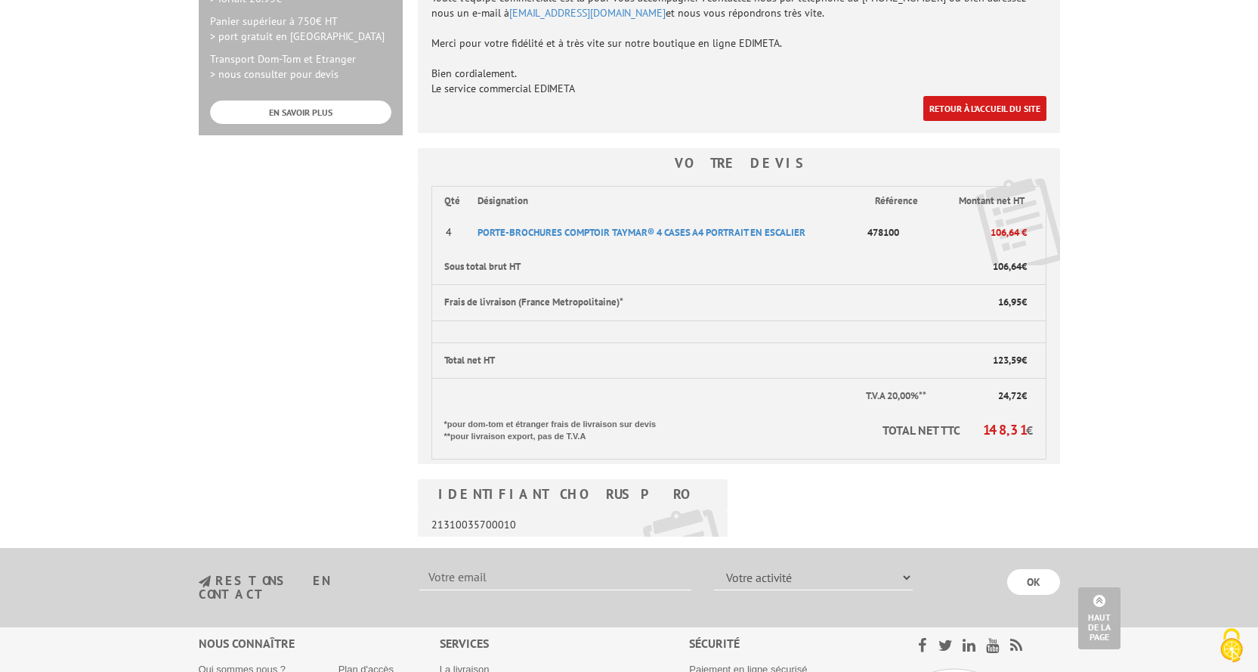
drag, startPoint x: 1141, startPoint y: 373, endPoint x: 1217, endPoint y: 215, distance: 176.0
click at [1217, 215] on body "Nos équipes sont à votre service du lundi au vendredi de 8h30 à 12h30 et de 13h…" at bounding box center [629, 183] width 1258 height 1425
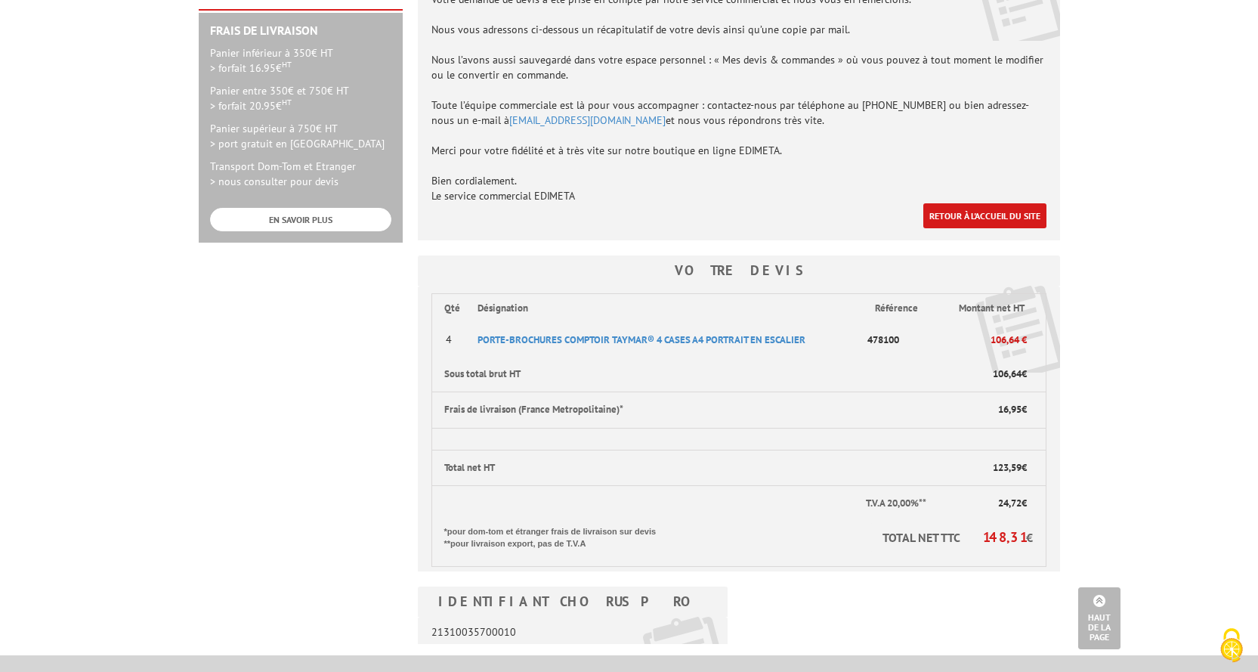
scroll to position [138, 0]
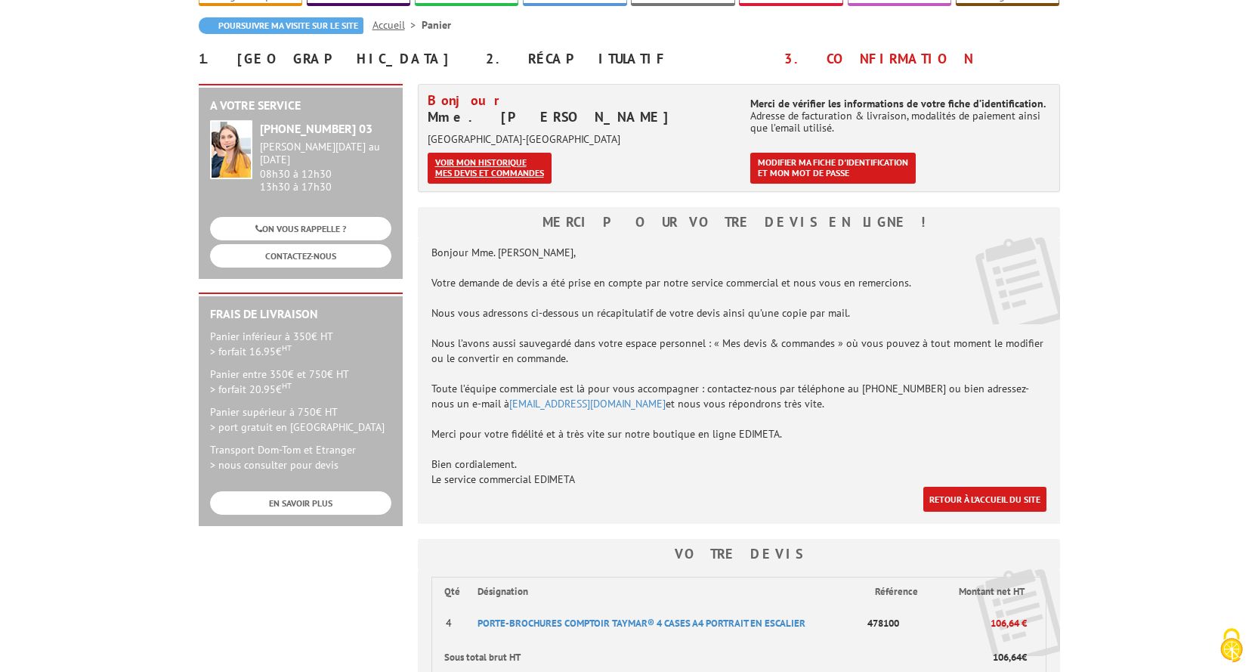
click at [507, 158] on link "Voir mon historique mes devis et commandes" at bounding box center [490, 168] width 124 height 31
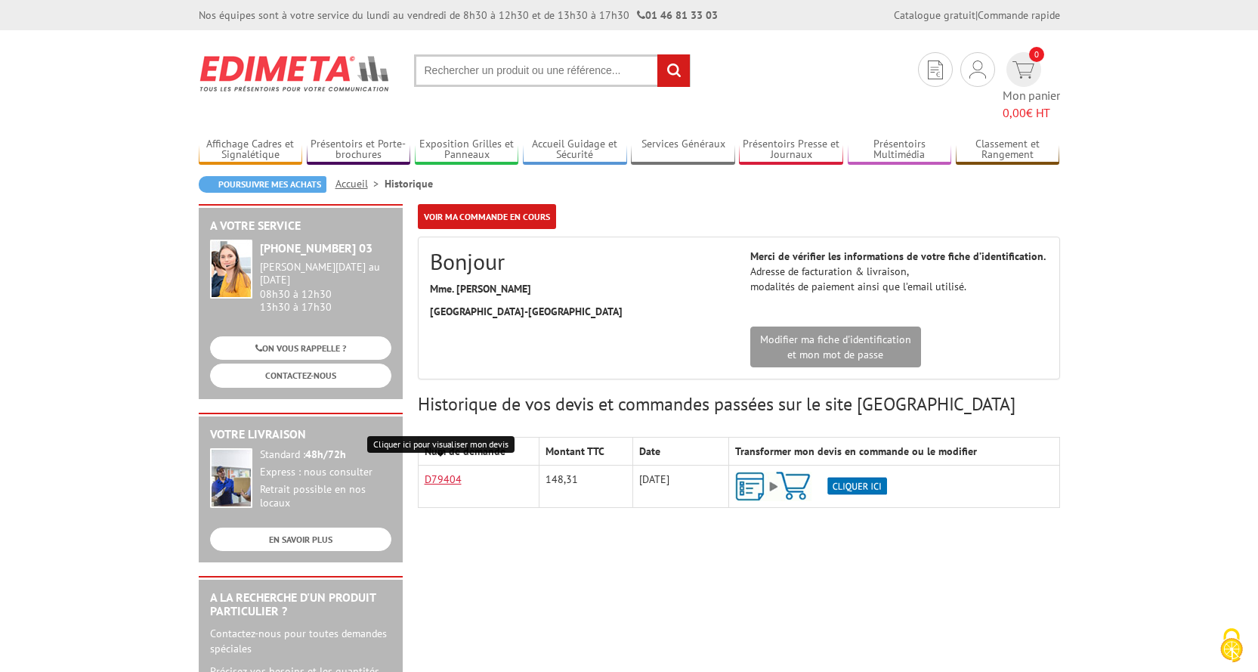
click at [441, 472] on link "D79404" at bounding box center [443, 479] width 37 height 14
click at [444, 472] on link "D79404" at bounding box center [443, 479] width 37 height 14
click at [447, 76] on input "text" at bounding box center [552, 70] width 277 height 32
click at [428, 77] on input "text" at bounding box center [552, 70] width 277 height 32
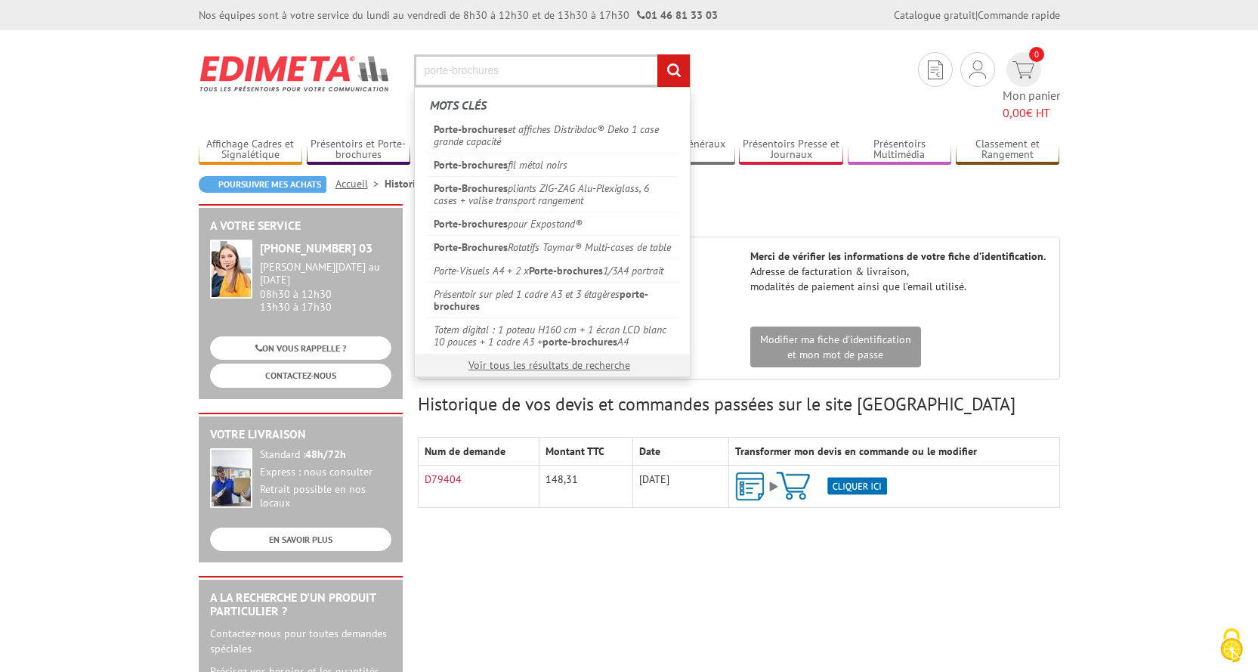
click at [512, 70] on input "porte-brochures" at bounding box center [552, 70] width 277 height 32
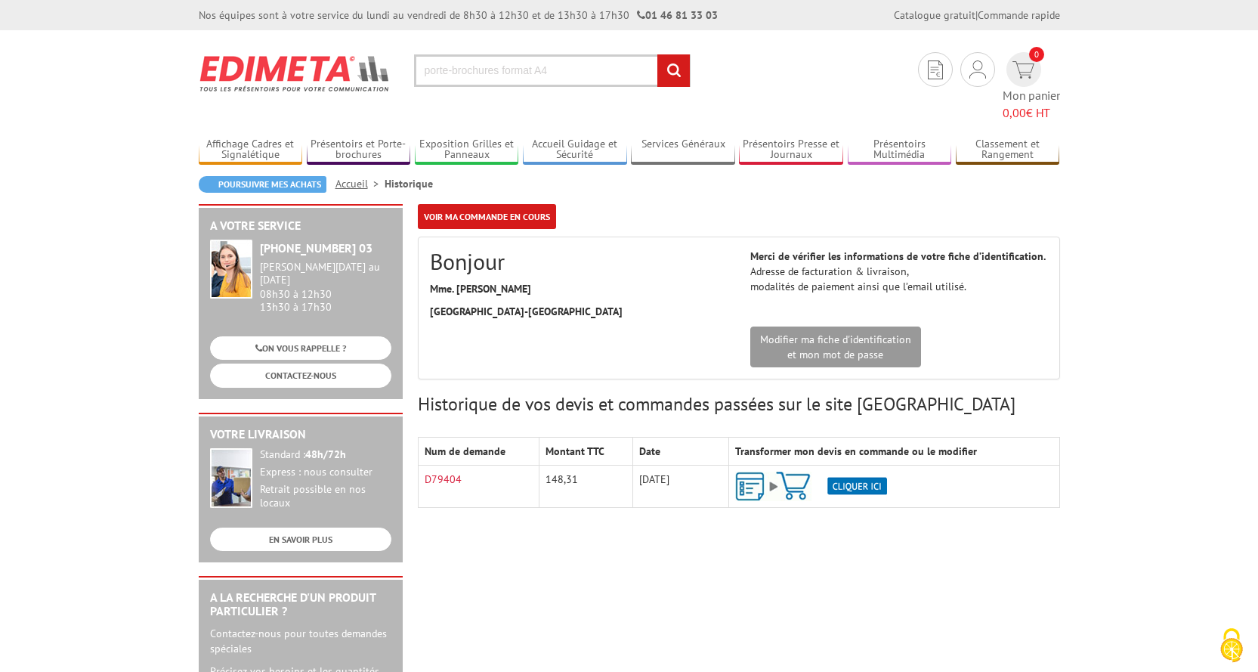
type input "porte-brochures format A4"
click at [673, 69] on input "rechercher" at bounding box center [673, 70] width 32 height 32
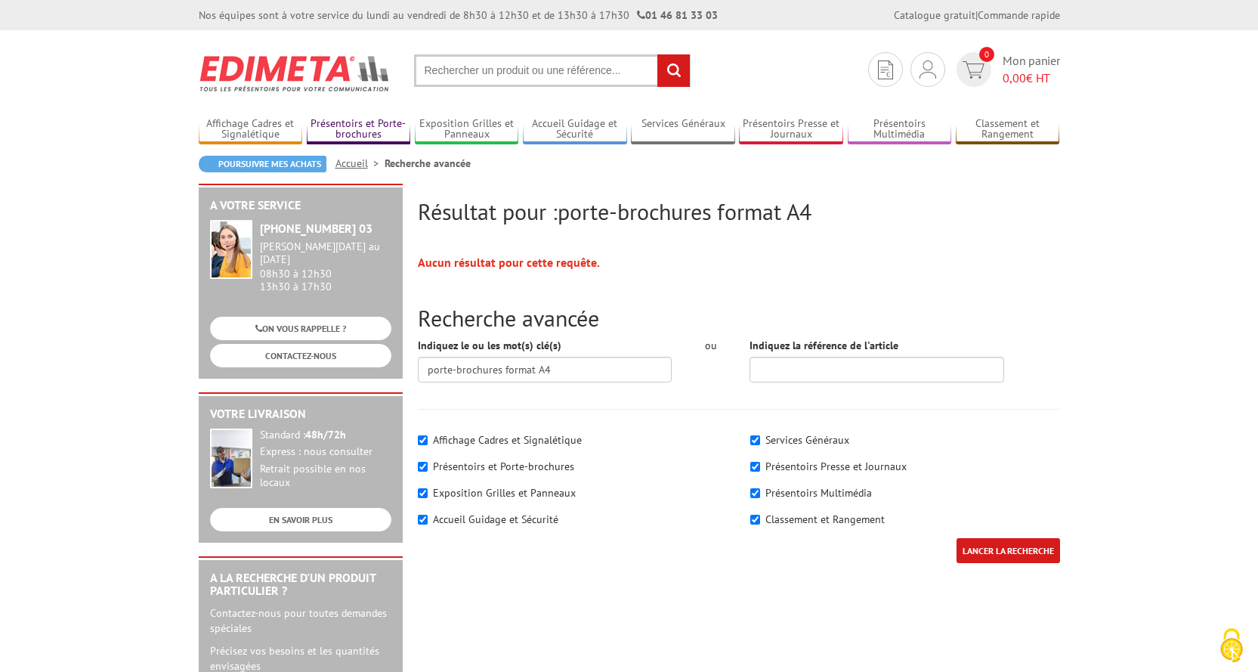
click at [312, 128] on link "Présentoirs et Porte-brochures" at bounding box center [359, 129] width 104 height 25
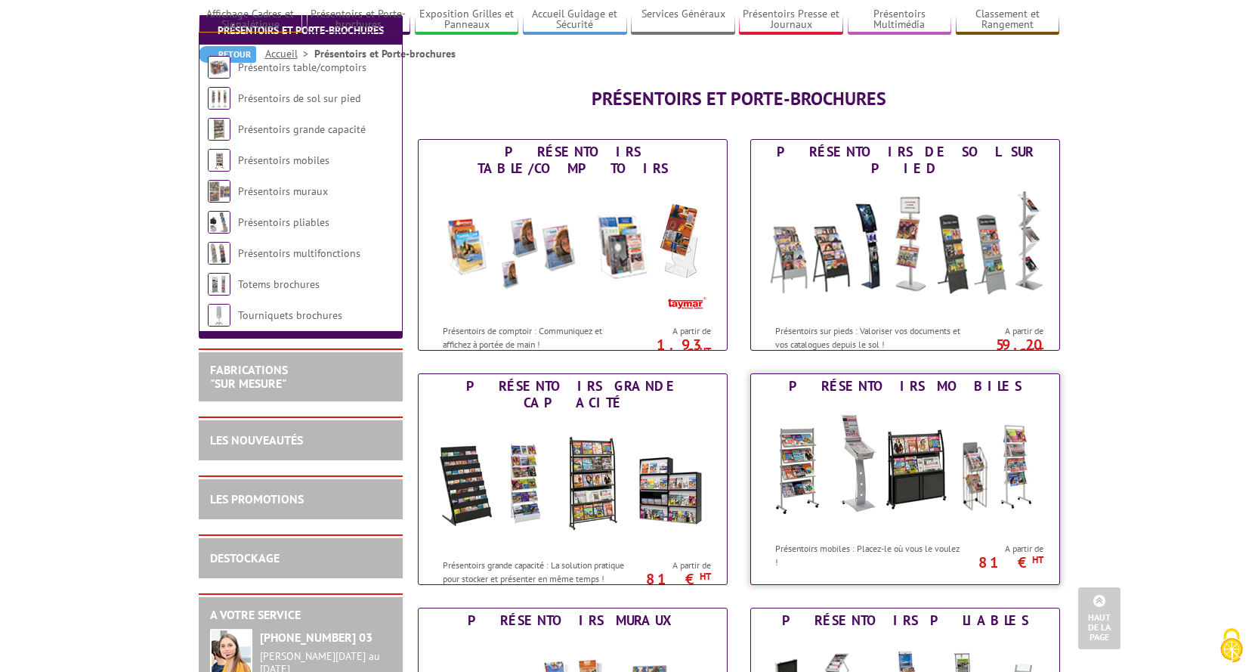
scroll to position [76, 0]
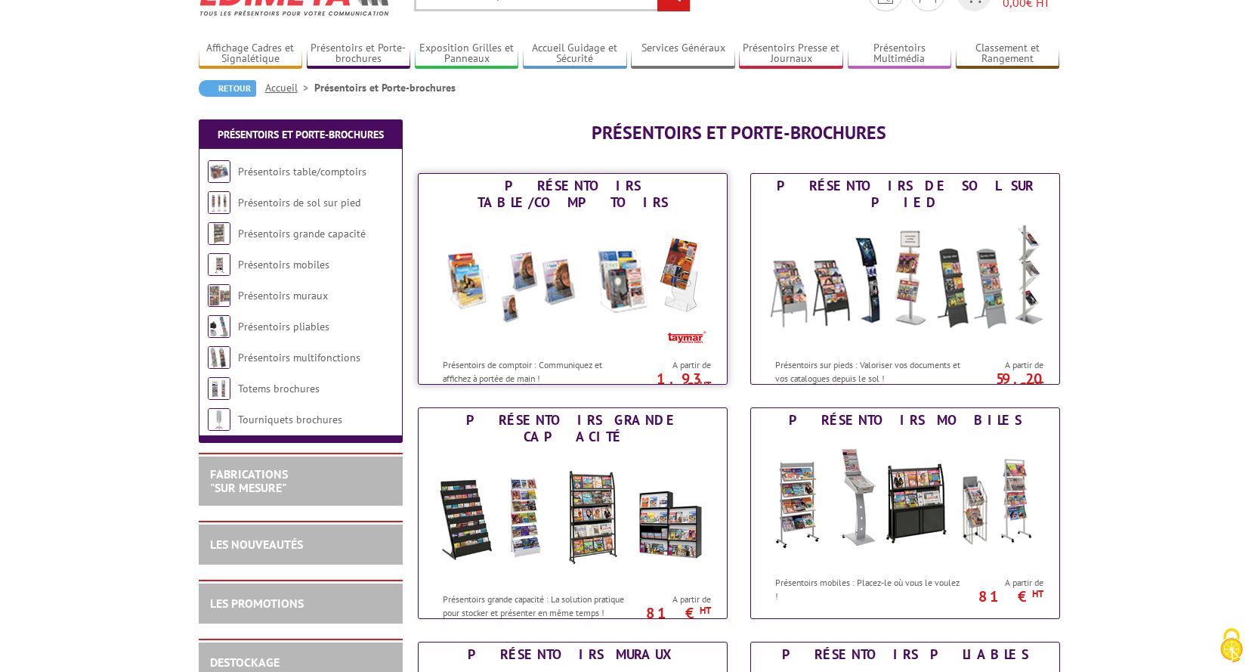
click at [552, 280] on img at bounding box center [573, 283] width 280 height 136
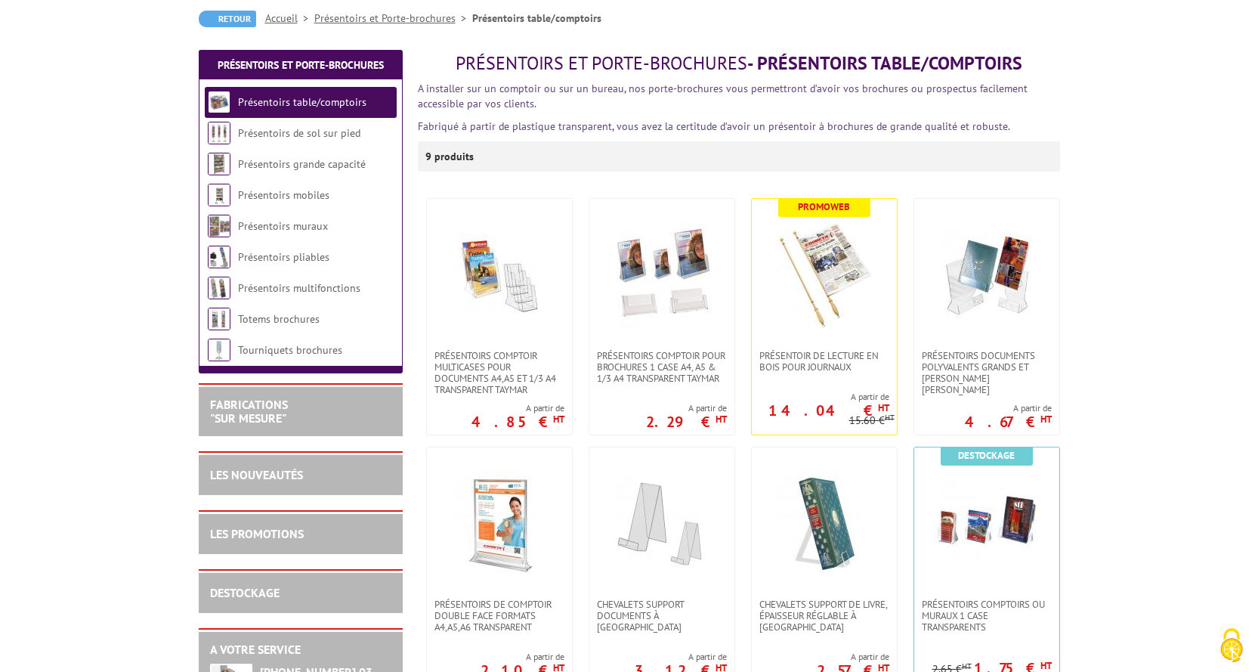
scroll to position [151, 0]
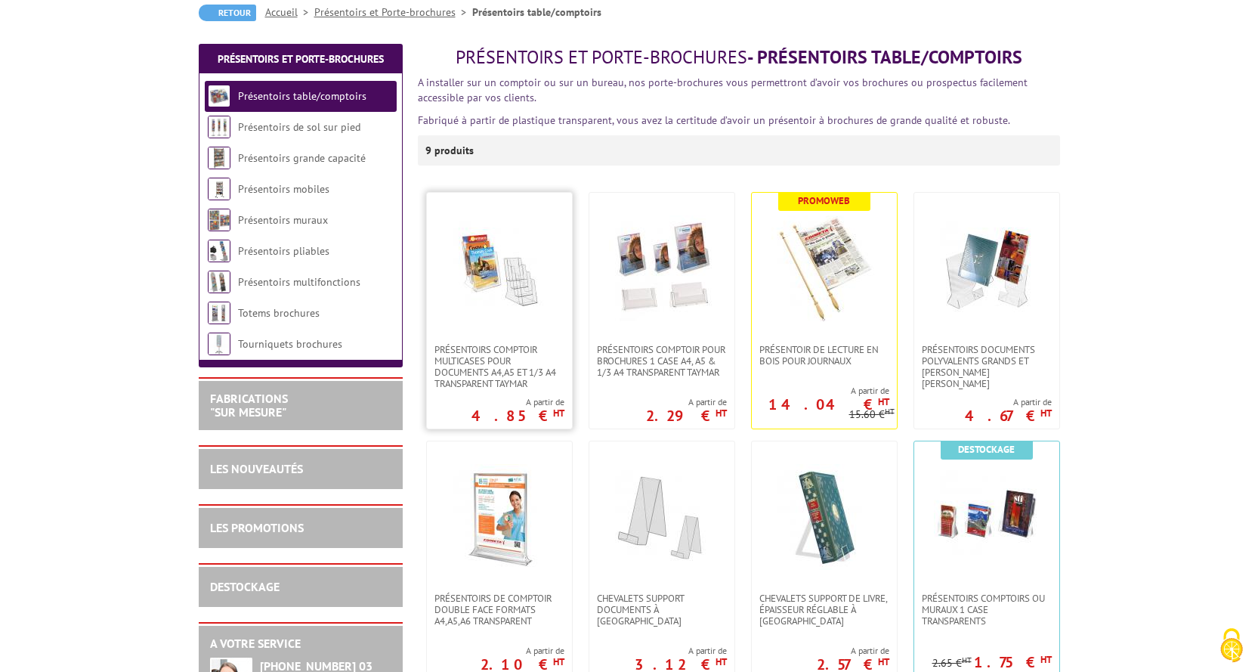
click at [481, 342] on link at bounding box center [499, 268] width 145 height 151
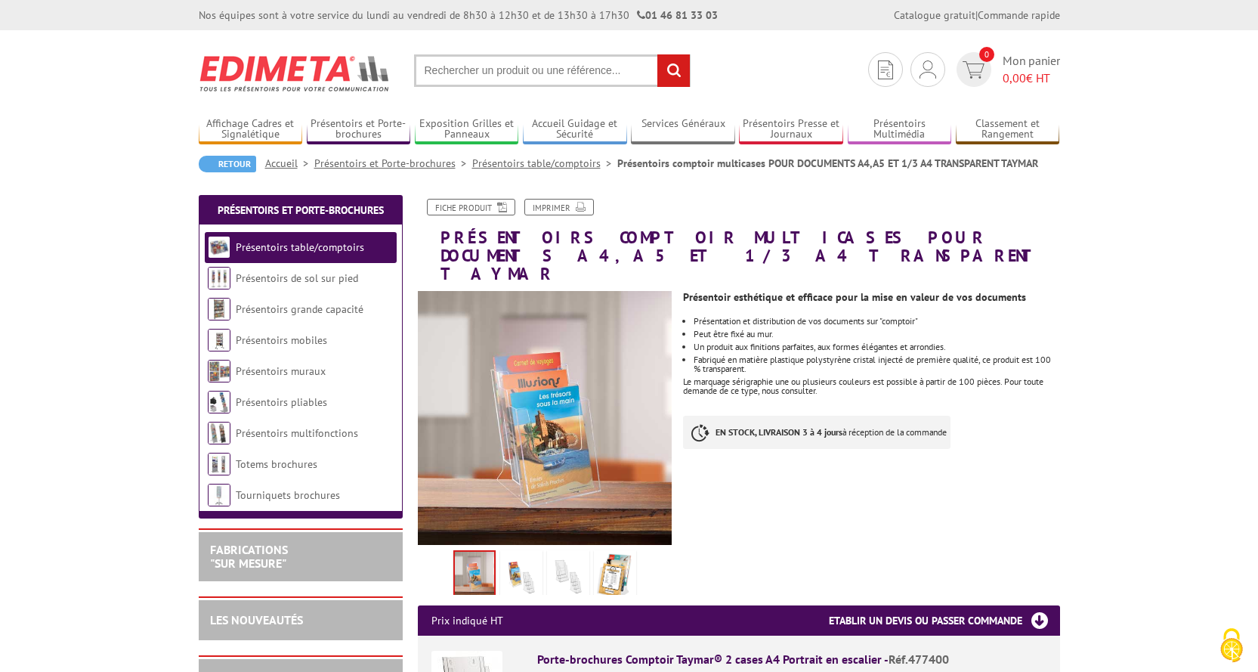
click at [521, 555] on img at bounding box center [521, 576] width 36 height 47
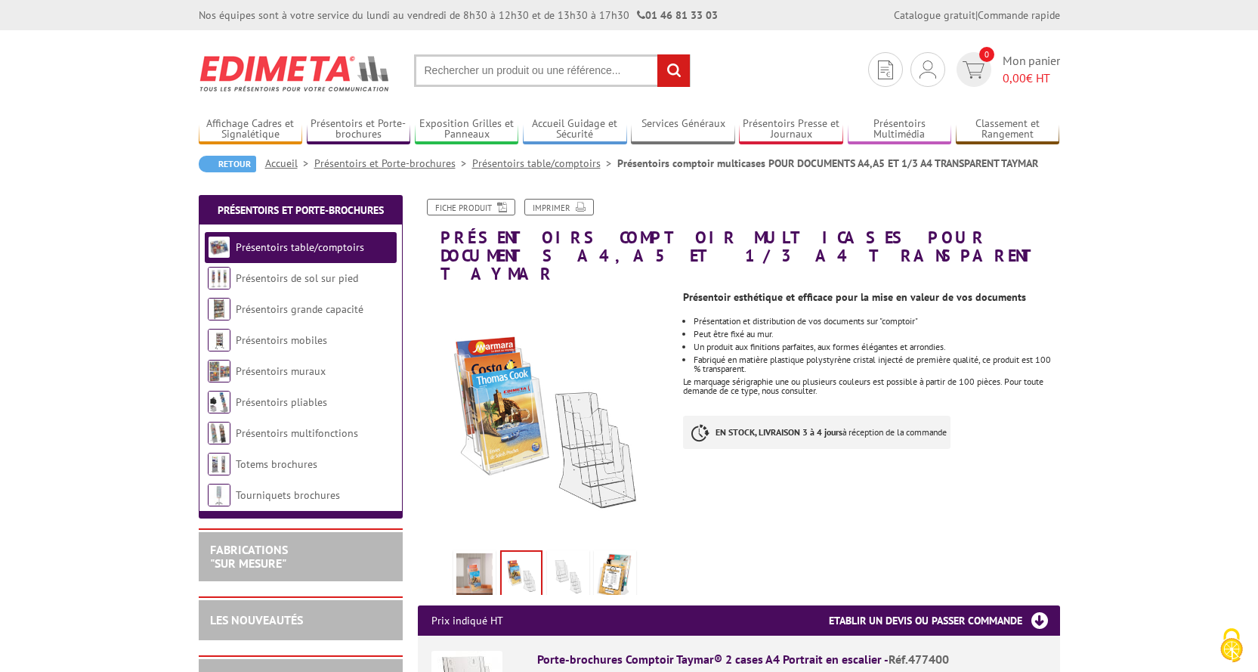
click at [570, 555] on img at bounding box center [568, 576] width 36 height 47
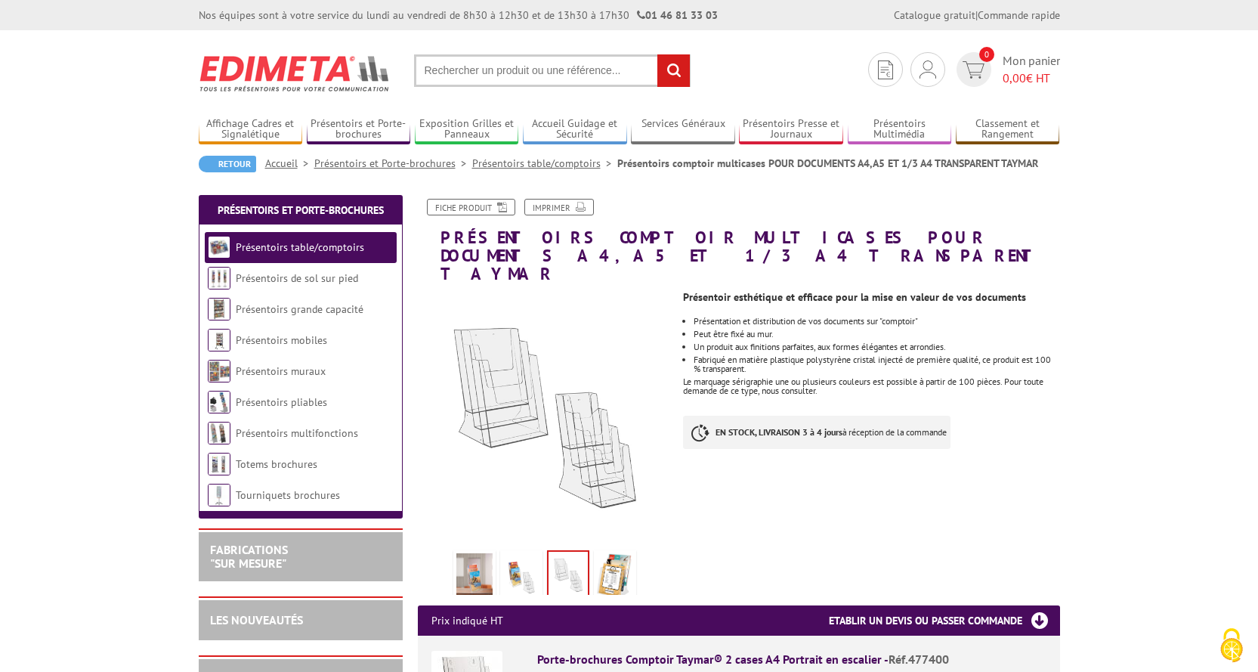
click at [615, 555] on img at bounding box center [615, 576] width 36 height 47
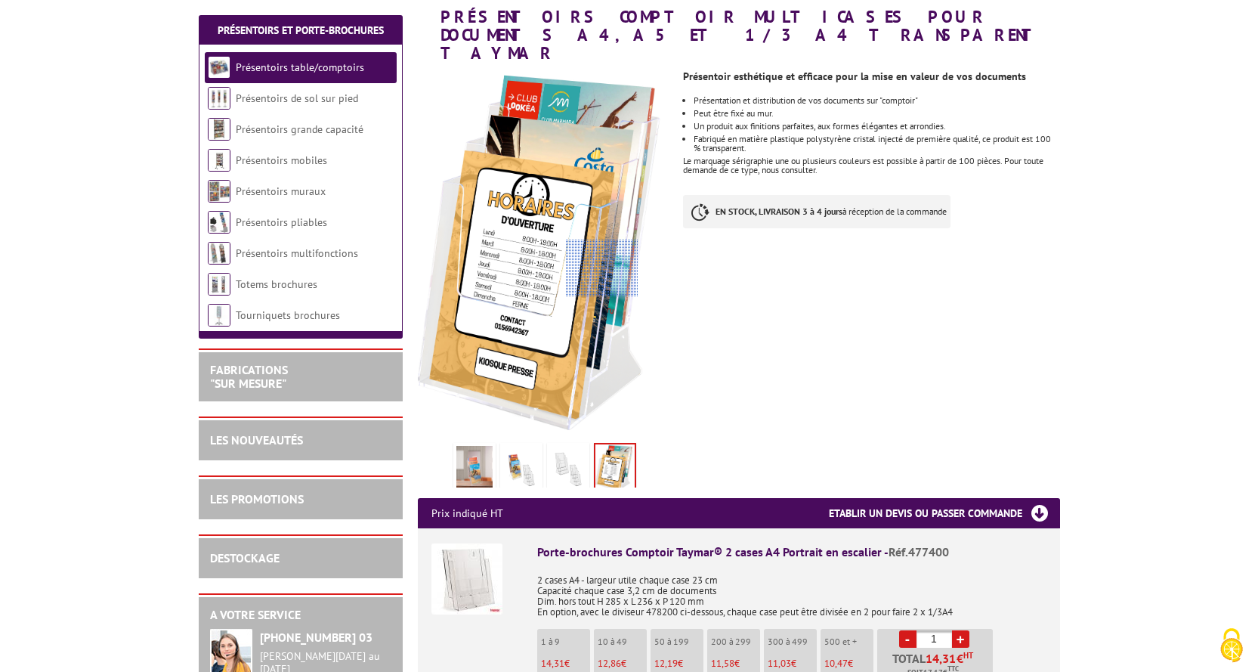
scroll to position [227, 0]
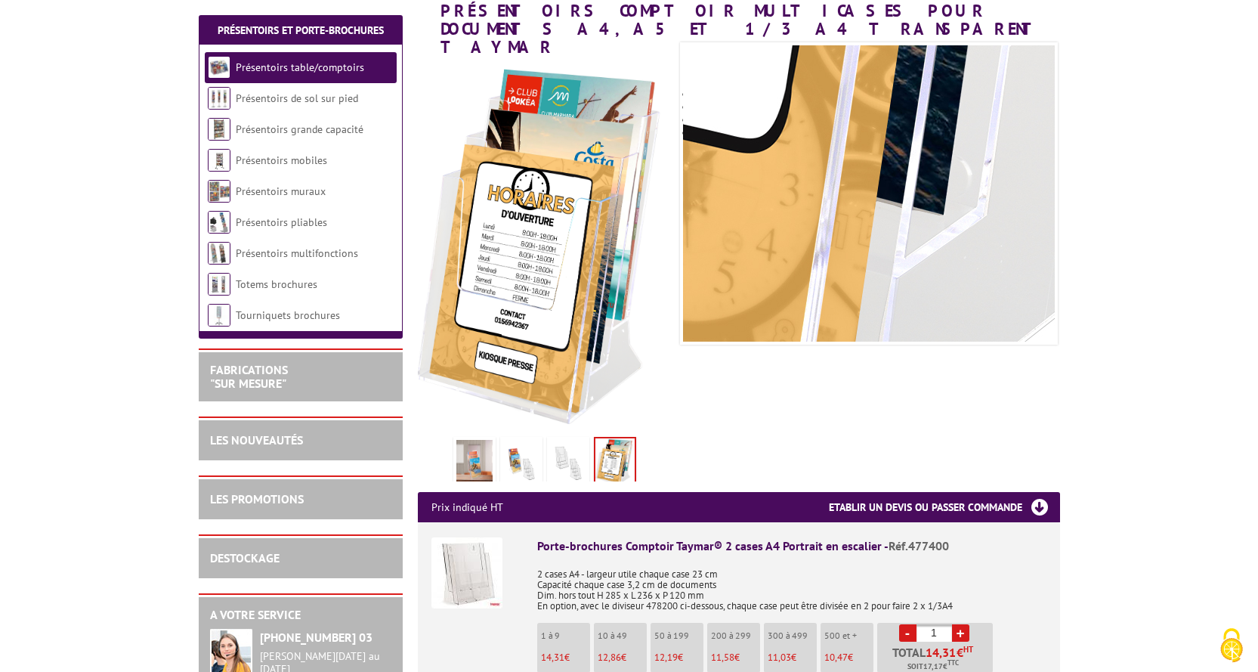
click at [476, 442] on img at bounding box center [474, 463] width 36 height 47
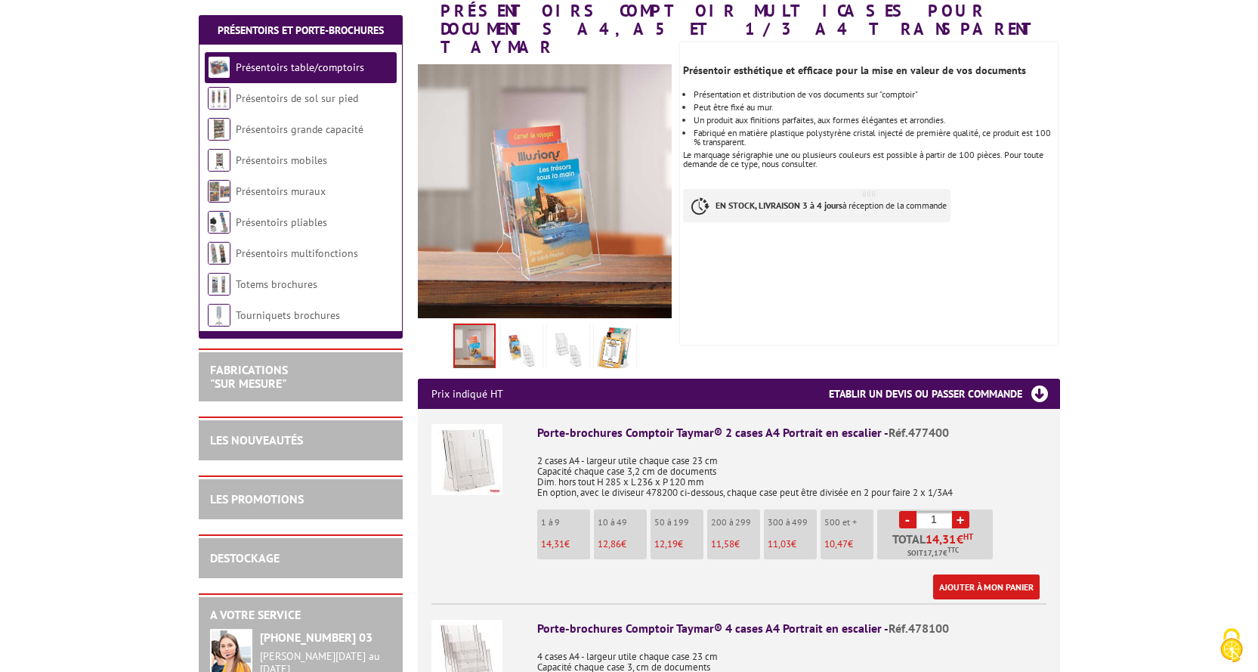
click at [527, 340] on img at bounding box center [521, 349] width 36 height 47
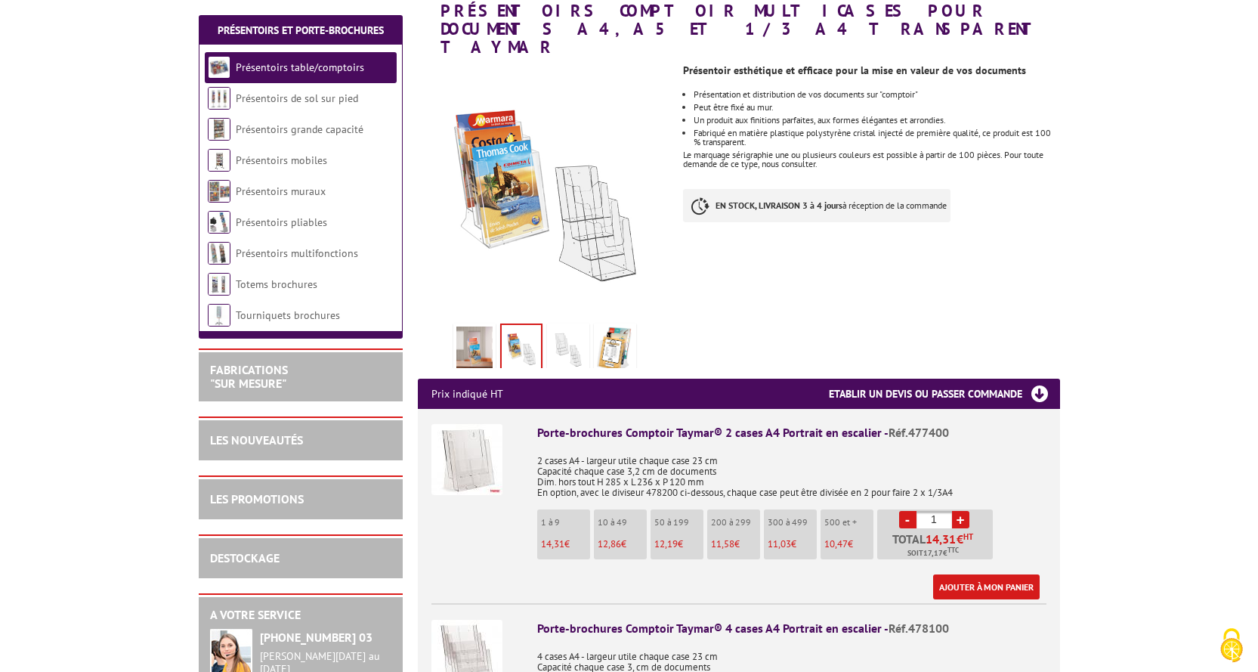
click at [567, 329] on img at bounding box center [568, 349] width 36 height 47
